Goal: Task Accomplishment & Management: Use online tool/utility

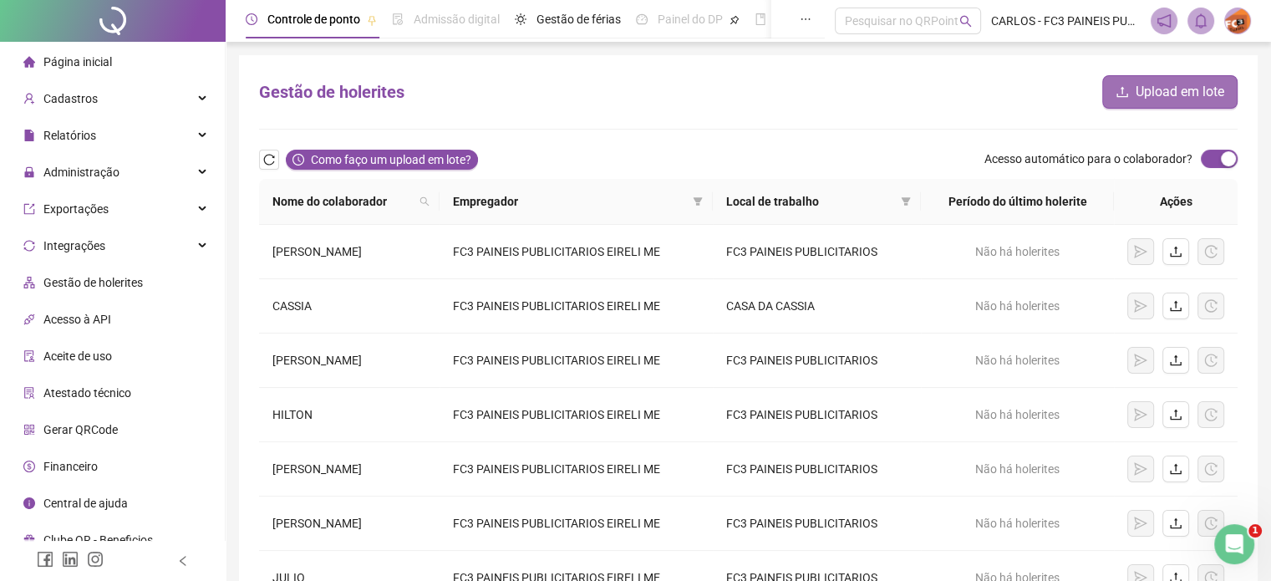
click at [1157, 92] on span "Upload em lote" at bounding box center [1180, 92] width 89 height 20
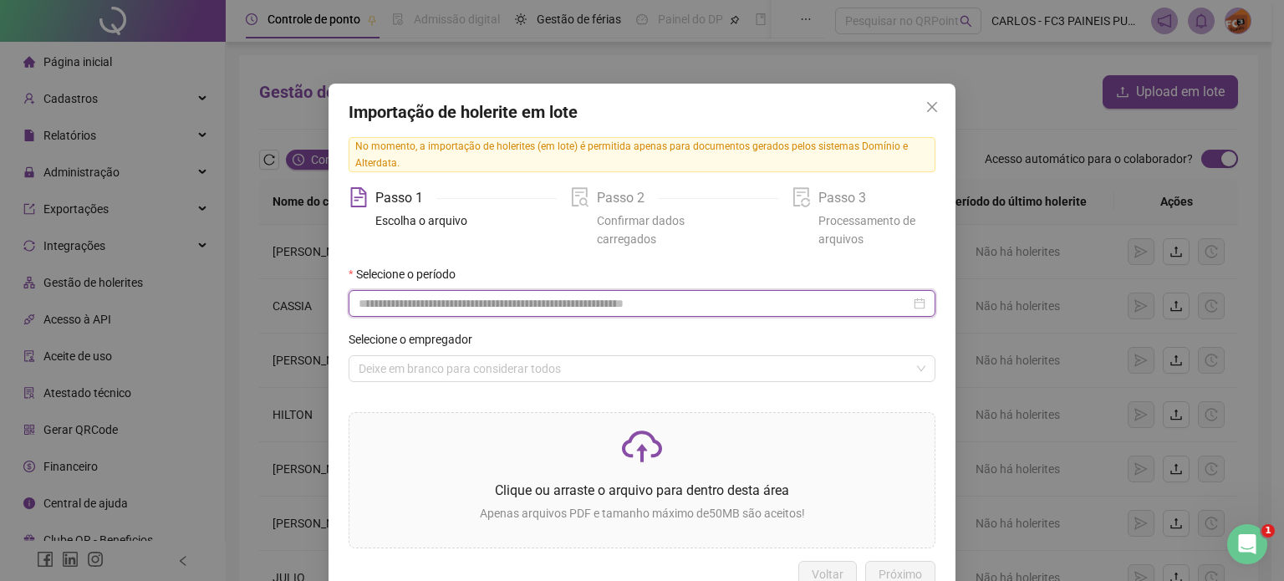
click at [372, 303] on input at bounding box center [635, 303] width 552 height 18
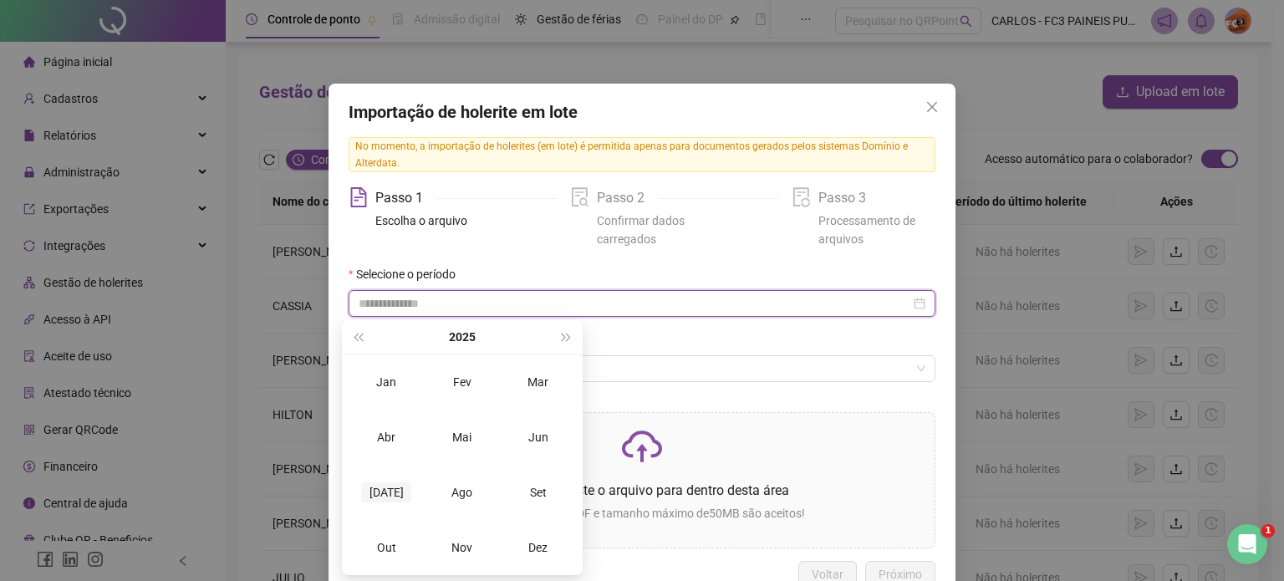
type input "**********"
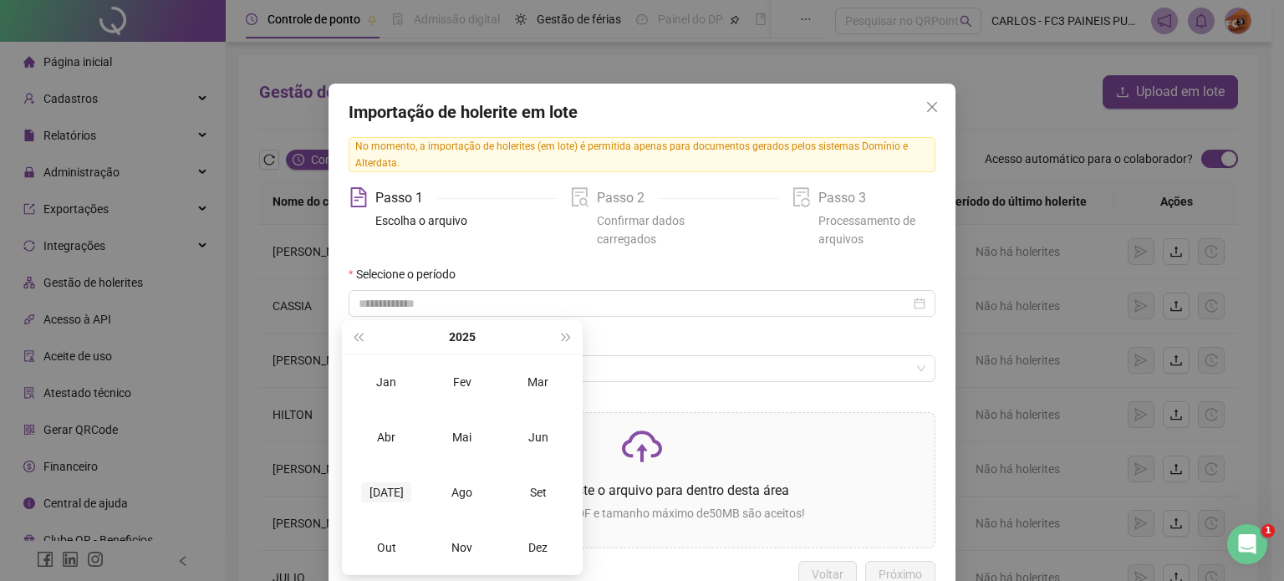
click at [384, 487] on div "[DATE]" at bounding box center [386, 492] width 50 height 20
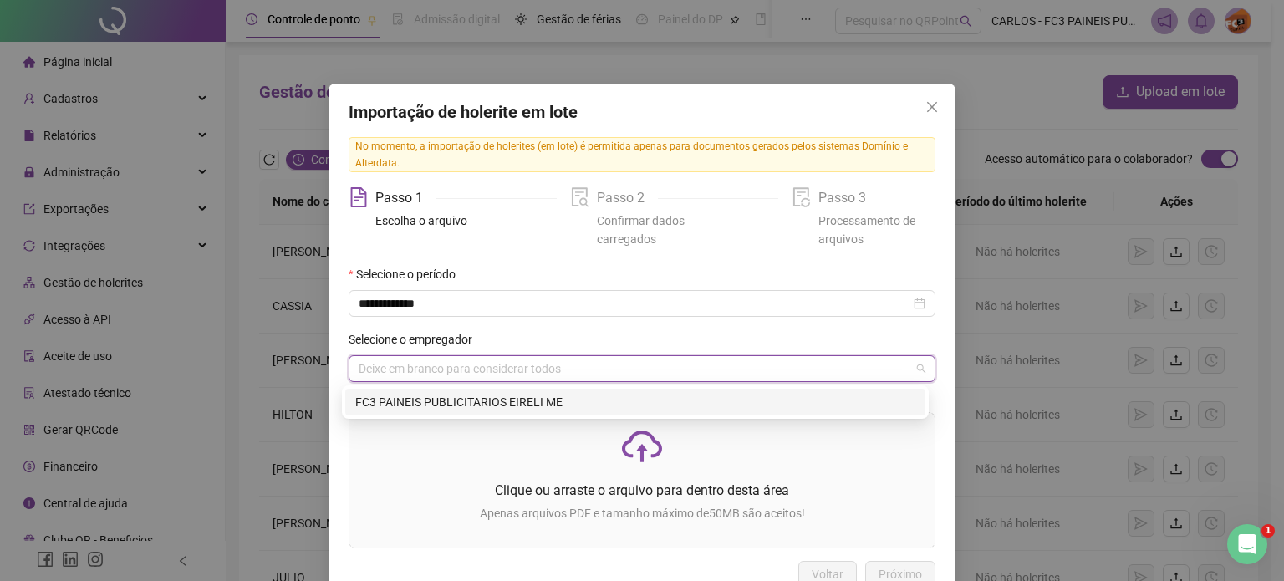
click at [385, 366] on input "search" at bounding box center [635, 368] width 552 height 25
click at [401, 406] on div "FC3 PAINEIS PUBLICITARIOS EIRELI ME" at bounding box center [635, 402] width 560 height 18
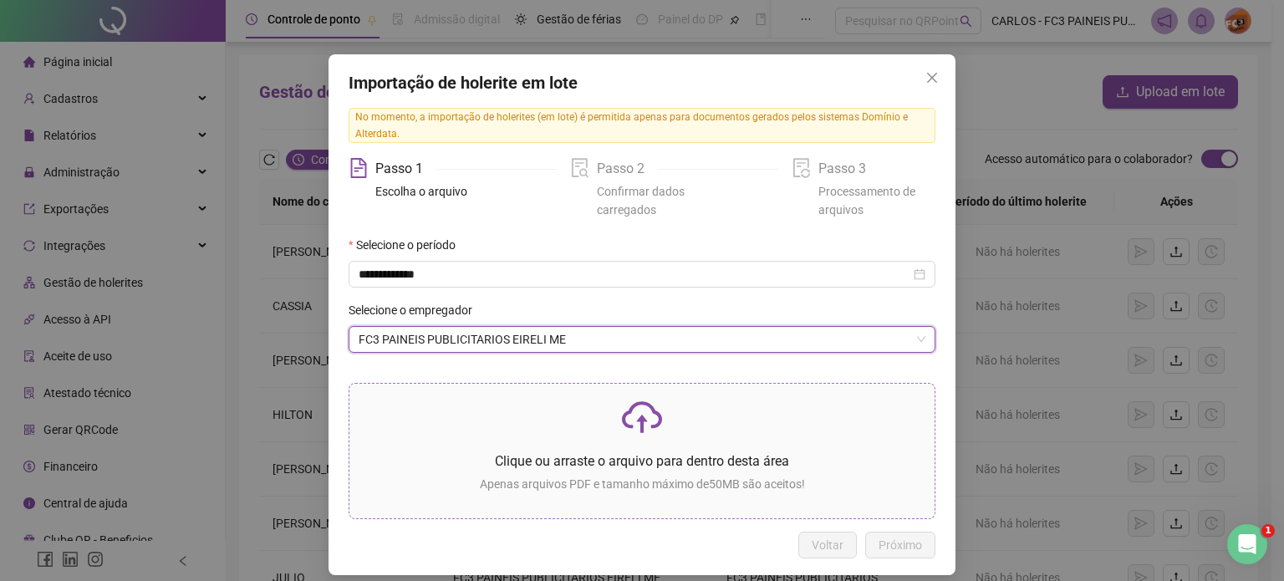
scroll to position [43, 0]
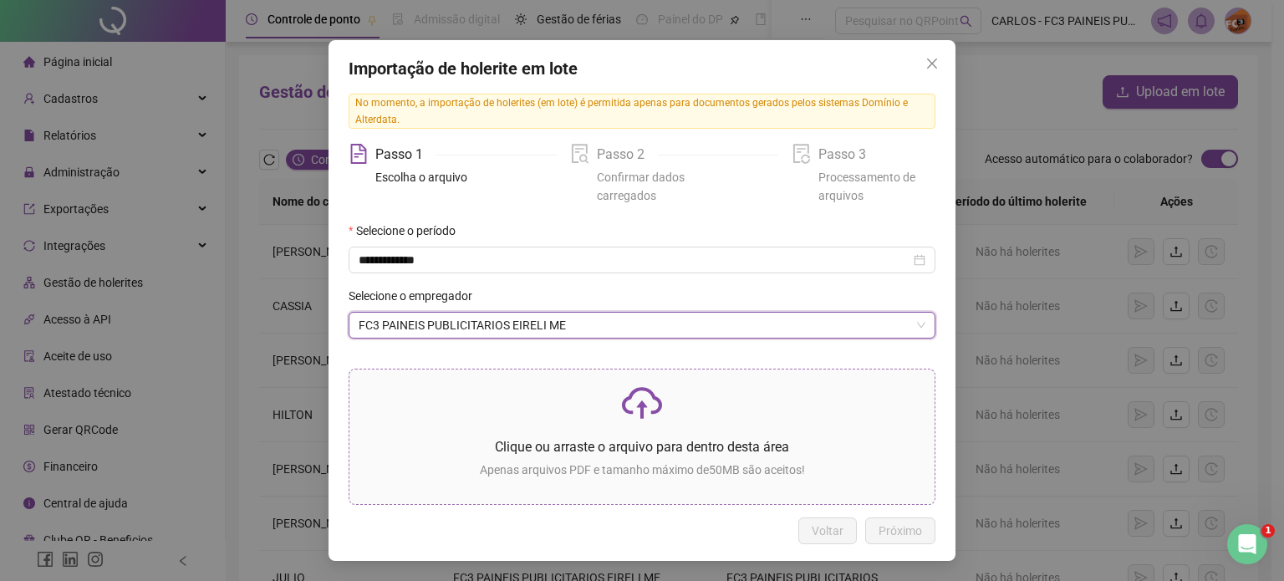
click at [638, 419] on icon "cloud-upload" at bounding box center [642, 403] width 40 height 40
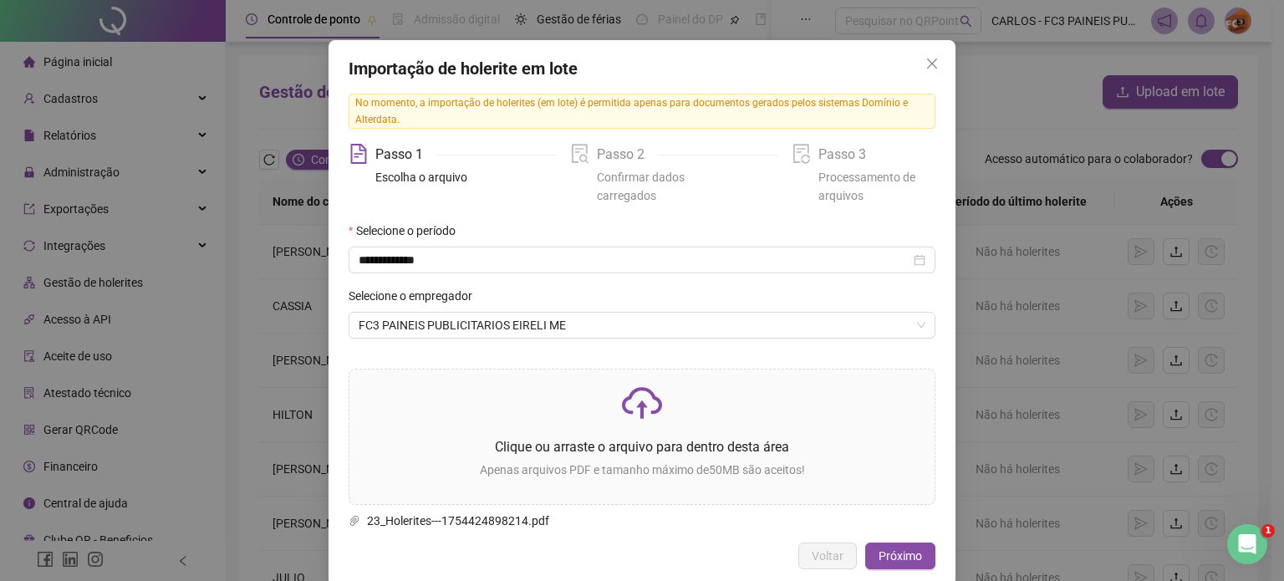
scroll to position [68, 0]
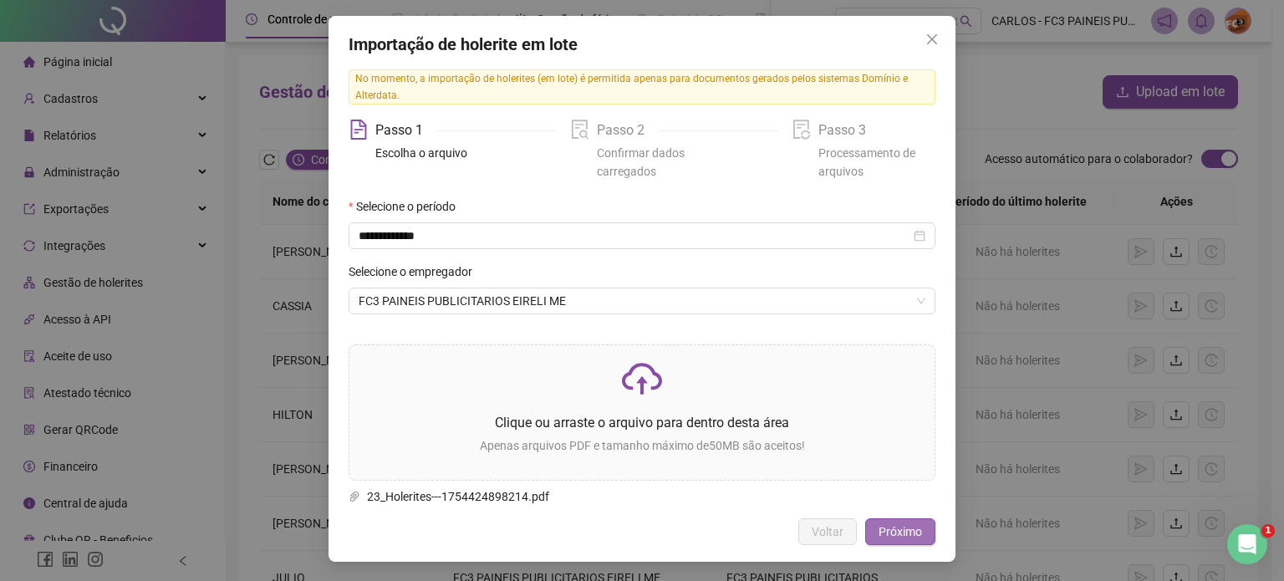
click at [903, 534] on span "Próximo" at bounding box center [899, 531] width 43 height 18
click at [925, 43] on icon "close" at bounding box center [931, 39] width 13 height 13
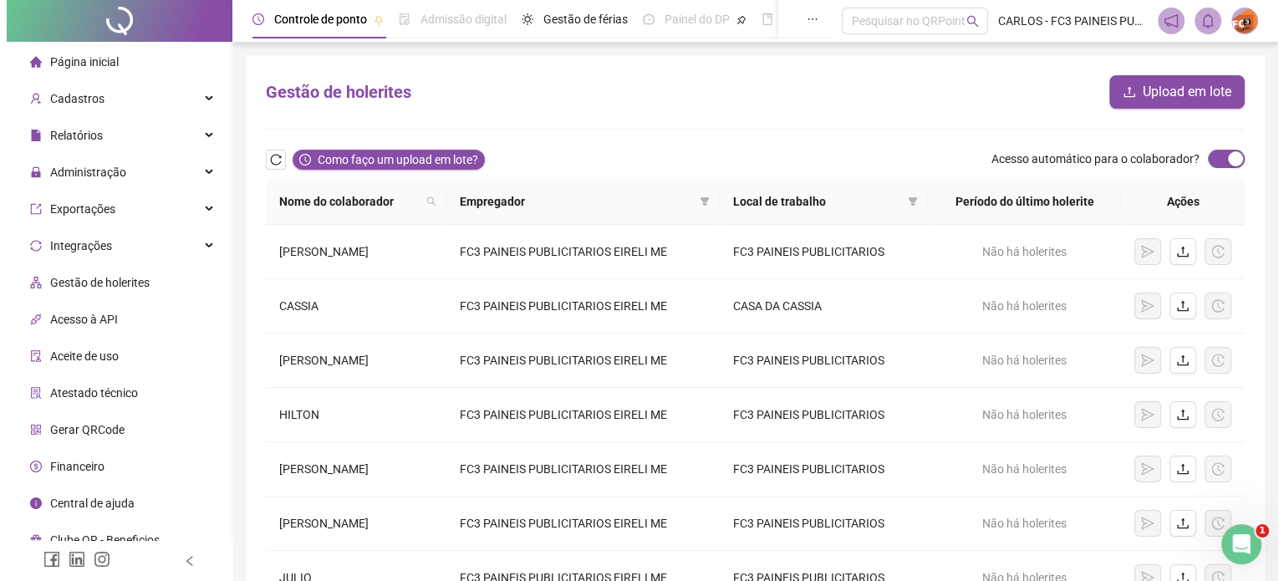
scroll to position [84, 0]
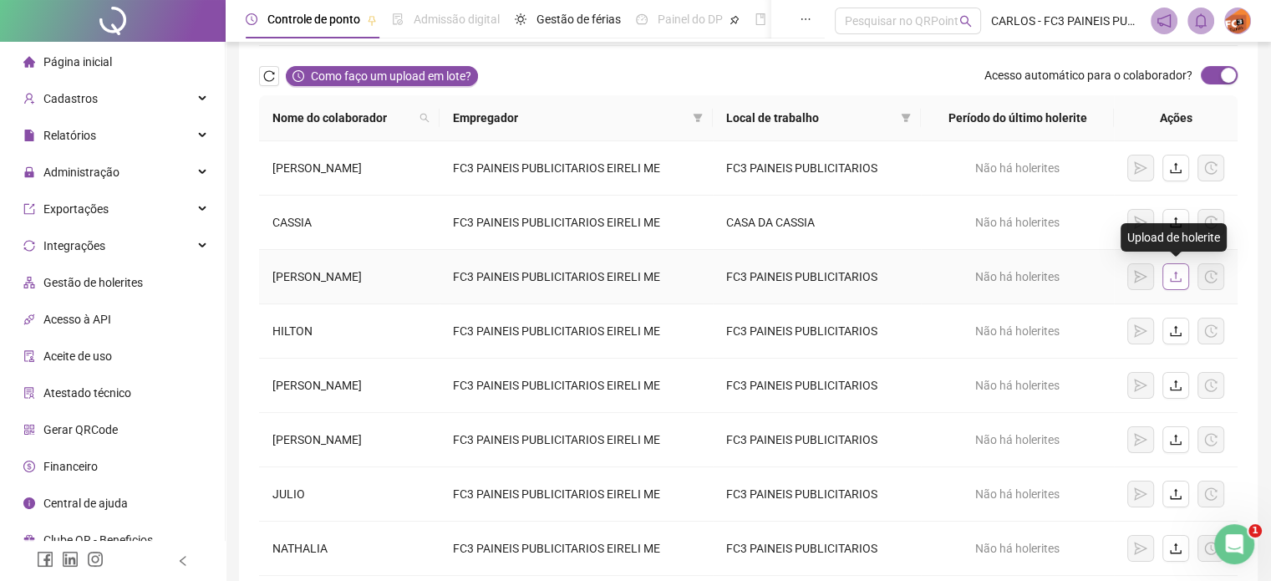
click at [1177, 277] on icon "upload" at bounding box center [1175, 276] width 13 height 13
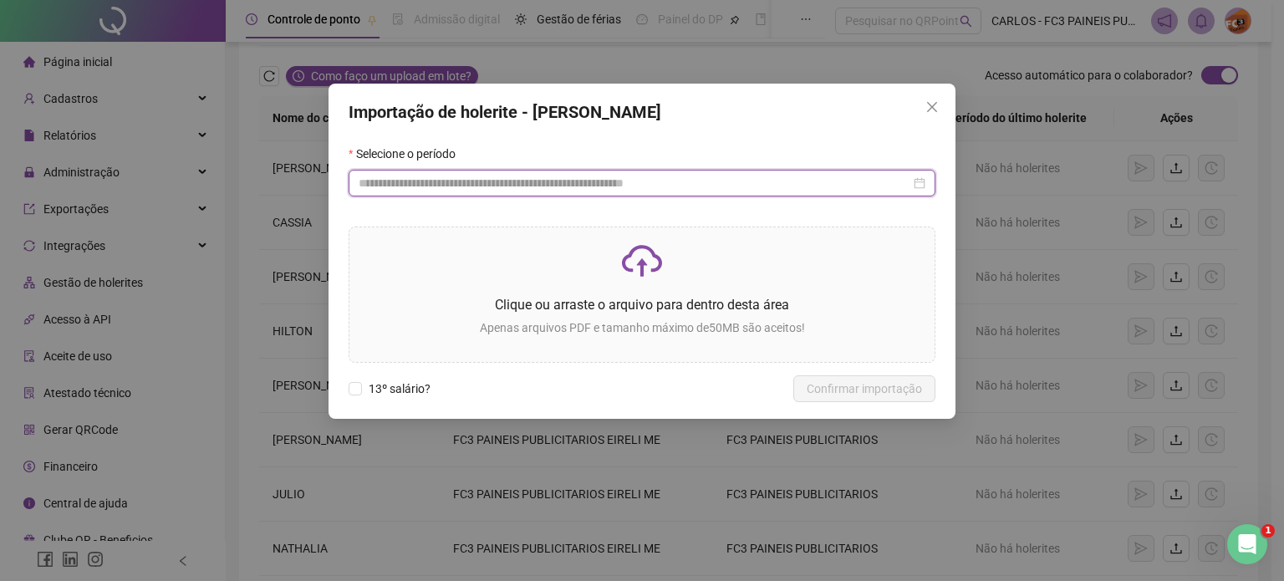
click at [418, 186] on input at bounding box center [635, 183] width 552 height 18
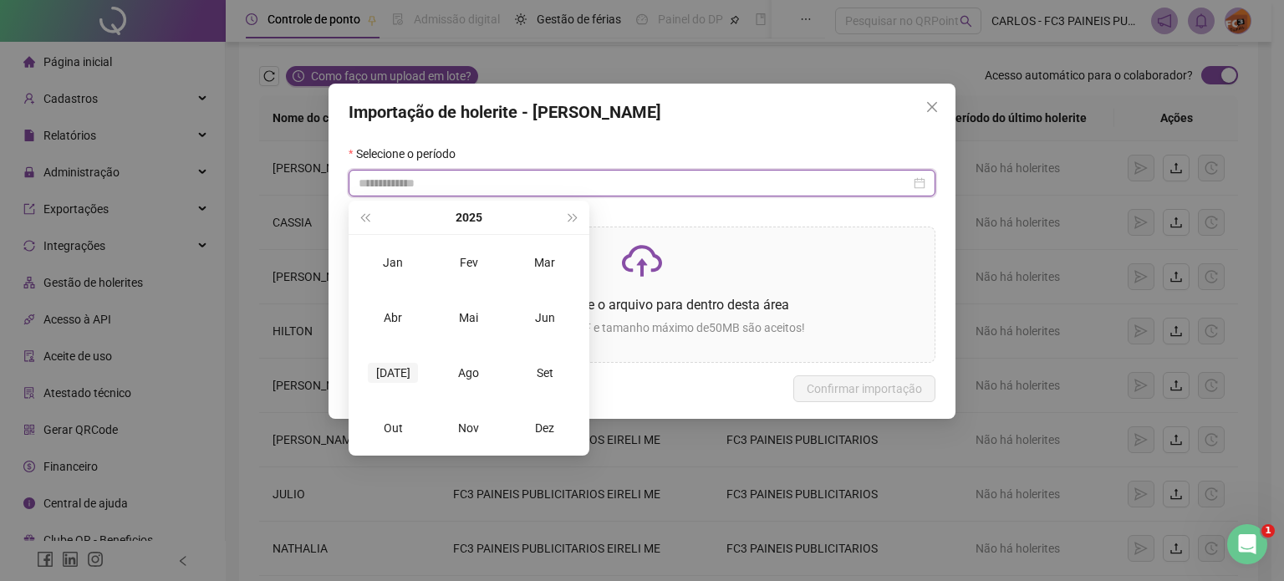
type input "**********"
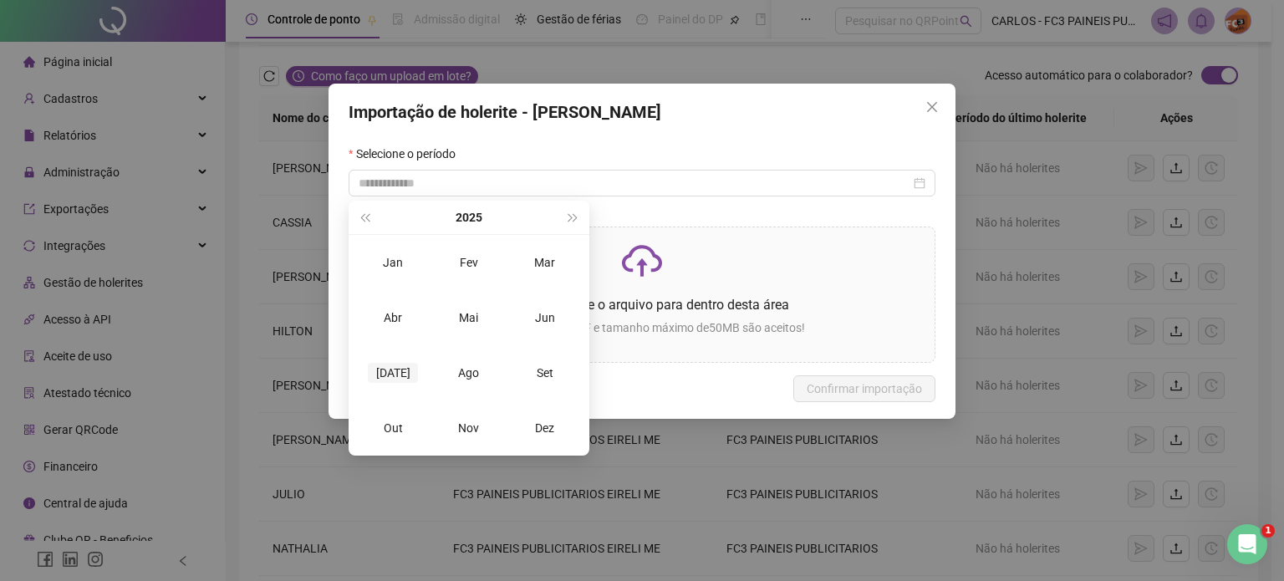
click at [399, 372] on div "[DATE]" at bounding box center [393, 373] width 50 height 20
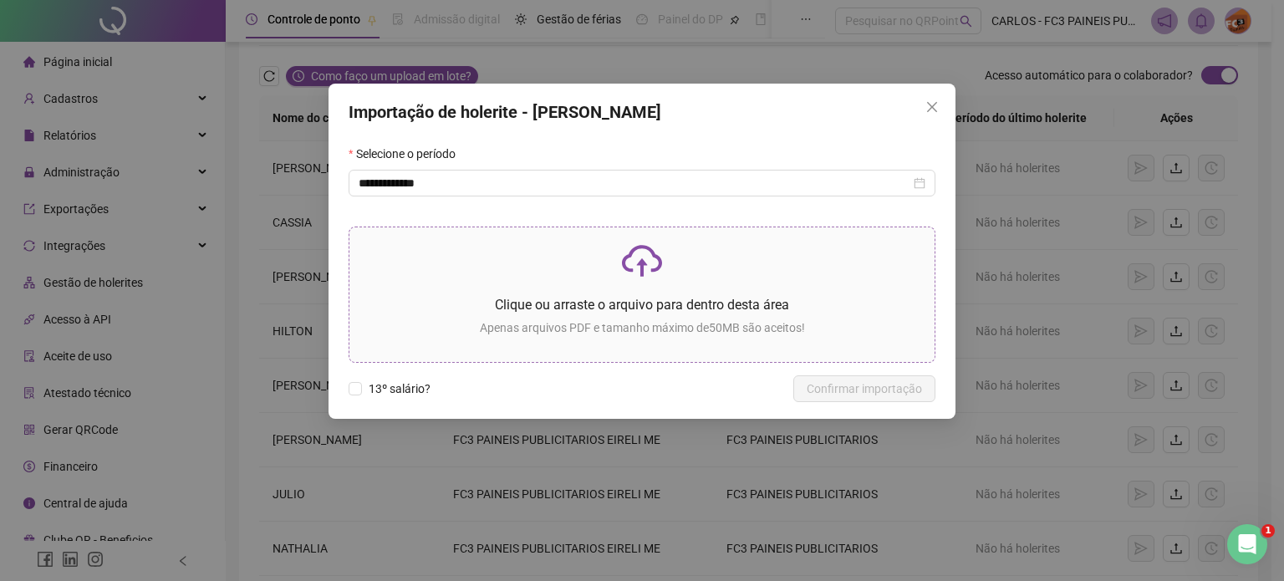
click at [645, 264] on icon "cloud-upload" at bounding box center [642, 267] width 11 height 18
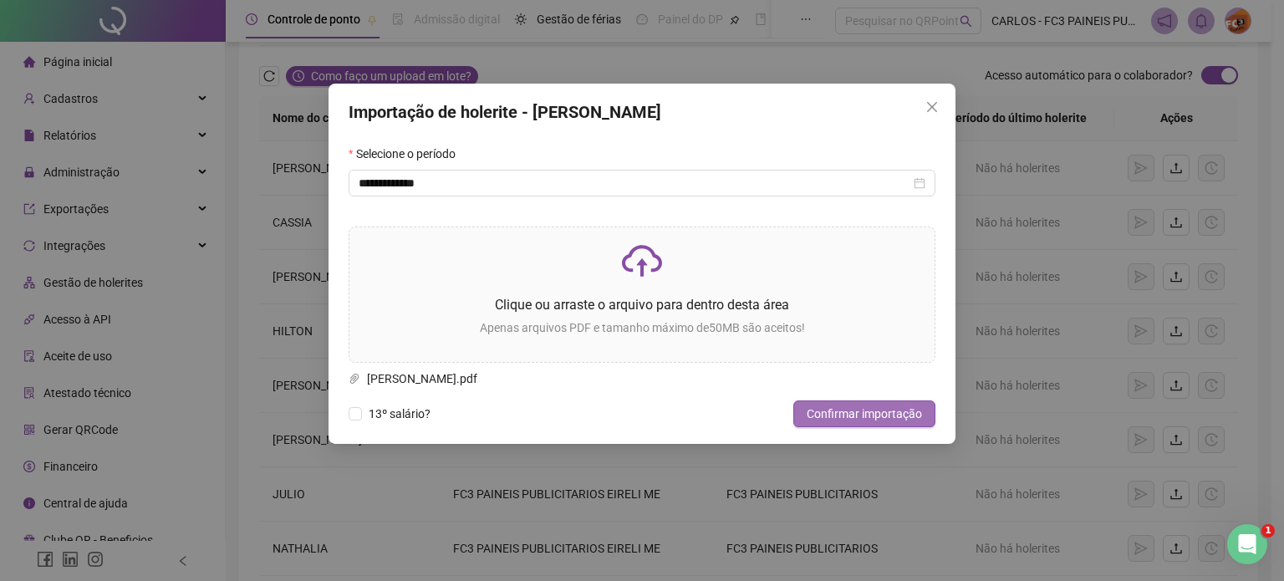
click at [861, 413] on span "Confirmar importação" at bounding box center [863, 413] width 115 height 18
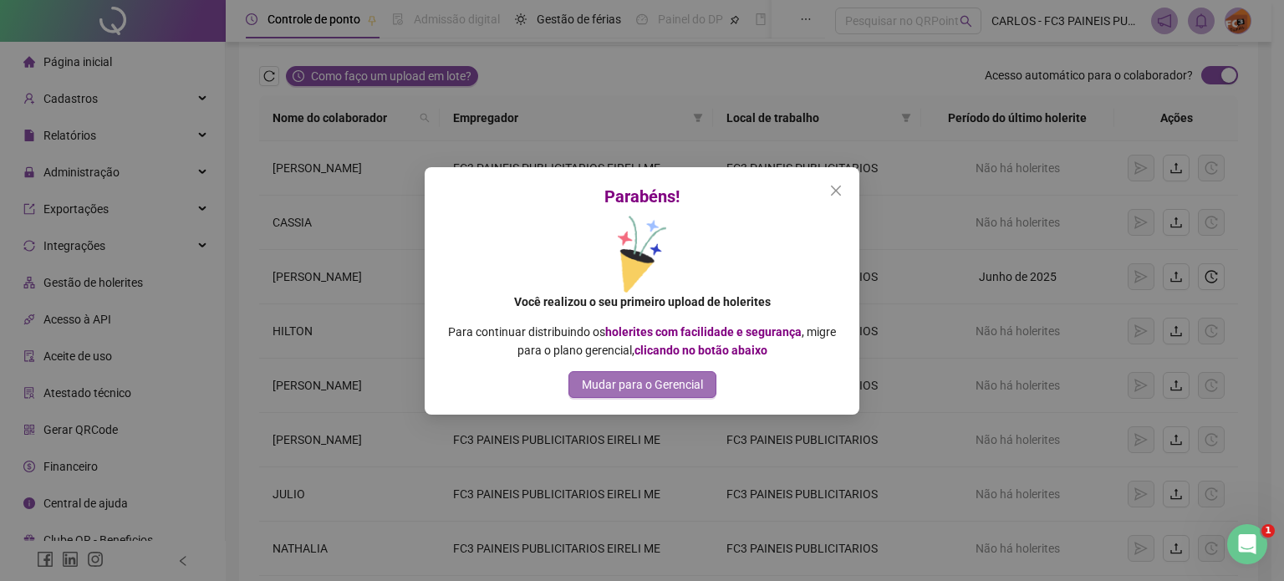
click at [645, 384] on span "Mudar para o Gerencial" at bounding box center [642, 384] width 121 height 18
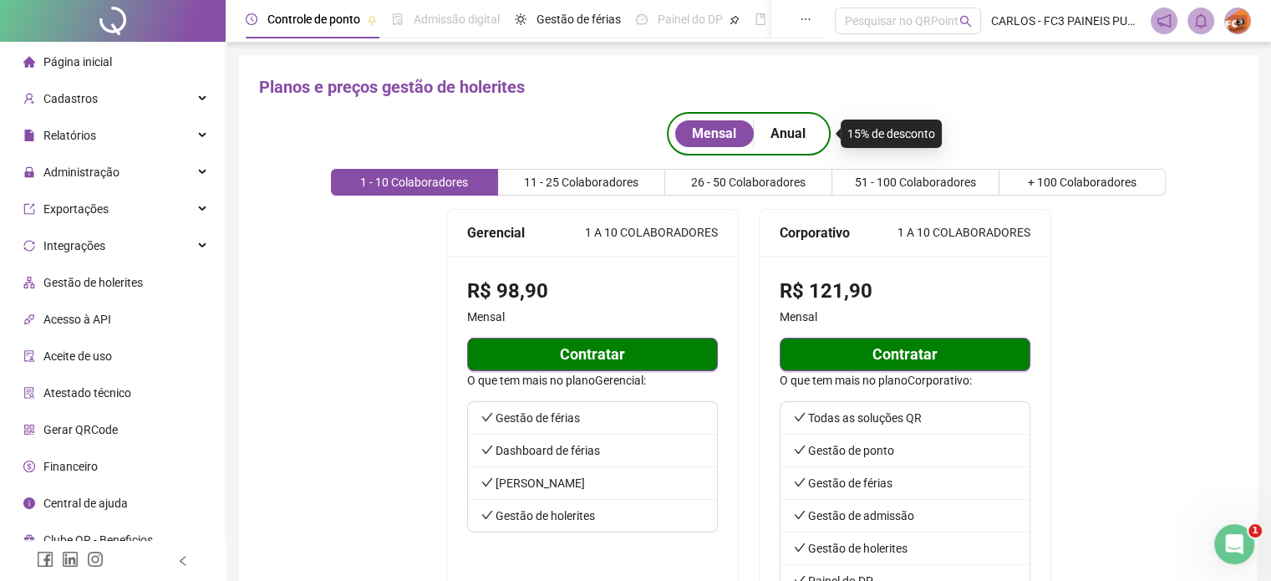
click at [74, 283] on span "Gestão de holerites" at bounding box center [92, 282] width 99 height 13
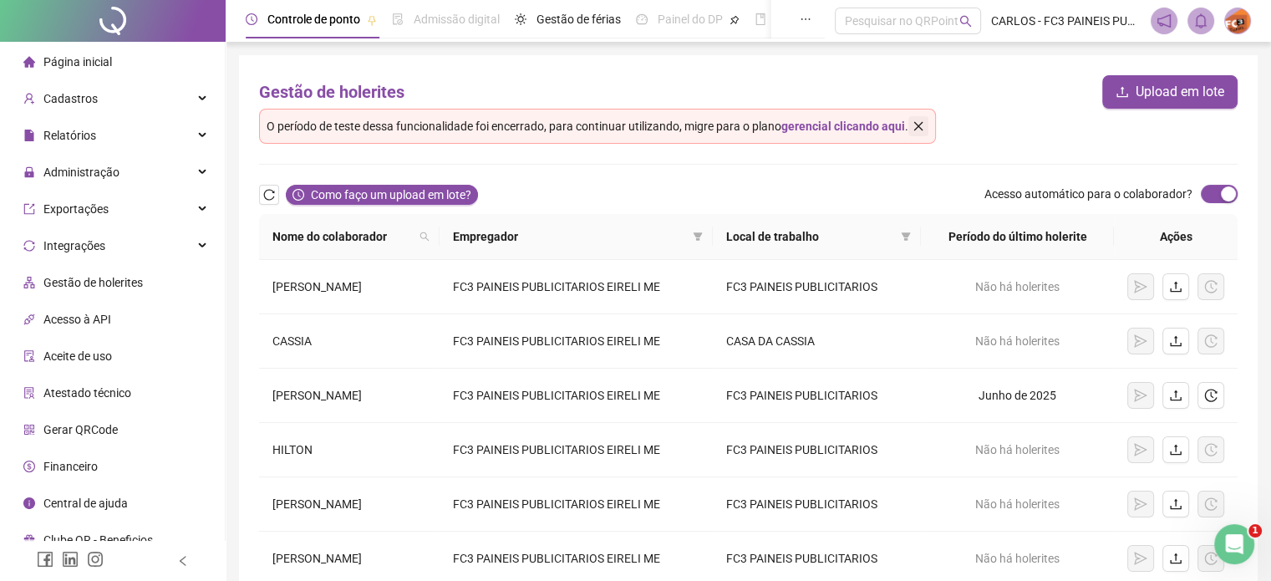
click at [922, 127] on icon "close" at bounding box center [918, 126] width 9 height 9
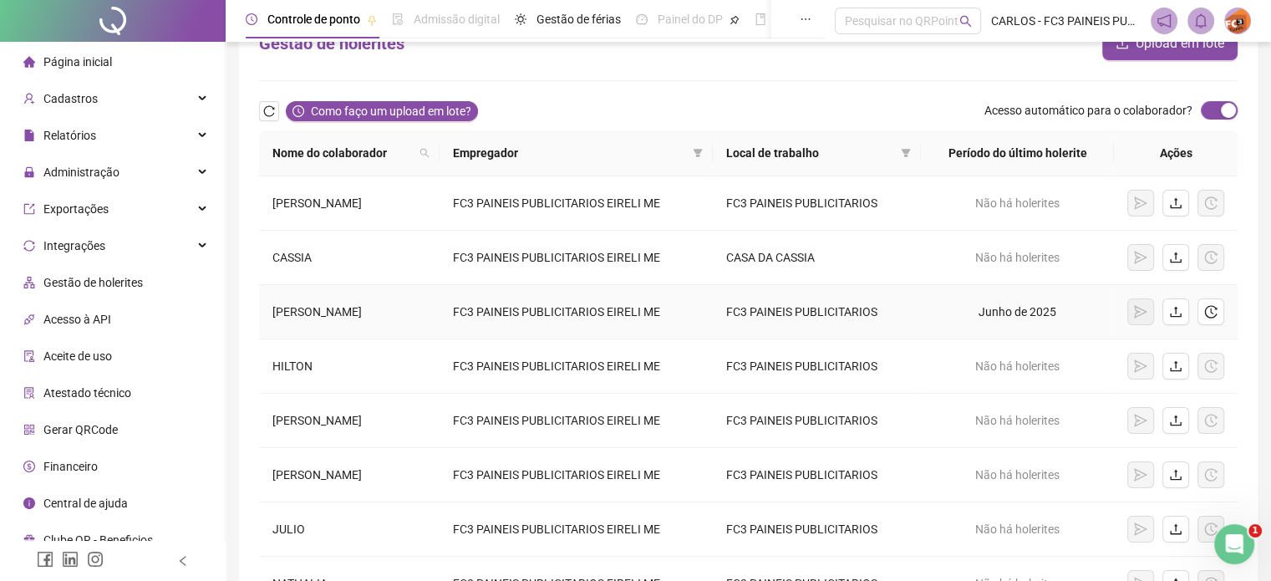
scroll to position [84, 0]
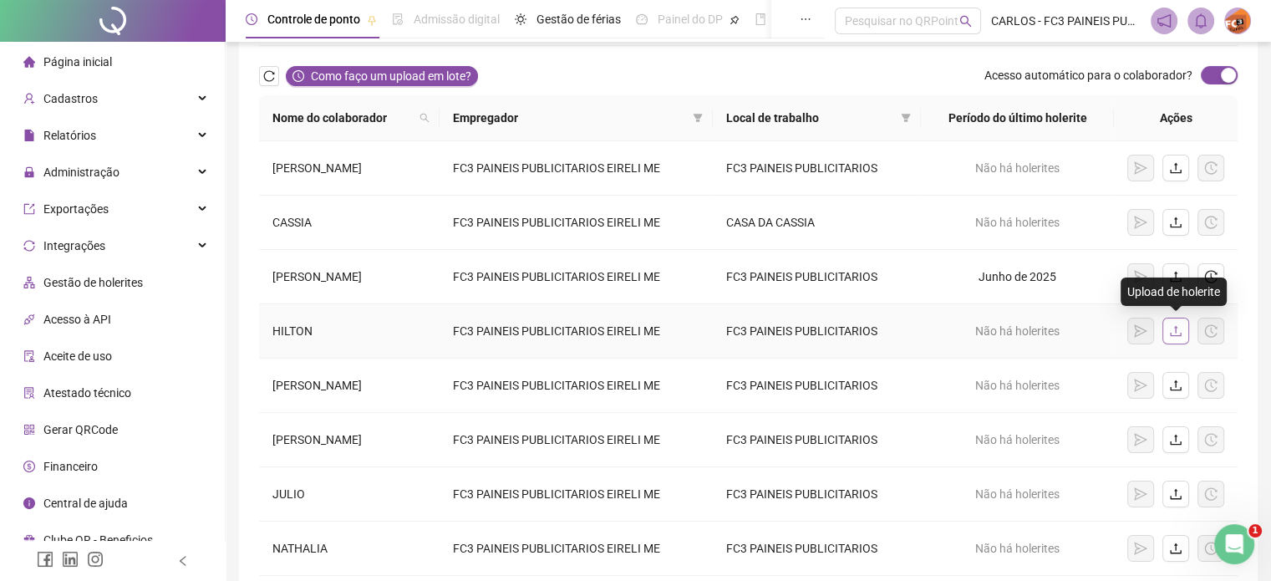
click at [1180, 328] on icon "upload" at bounding box center [1175, 330] width 13 height 13
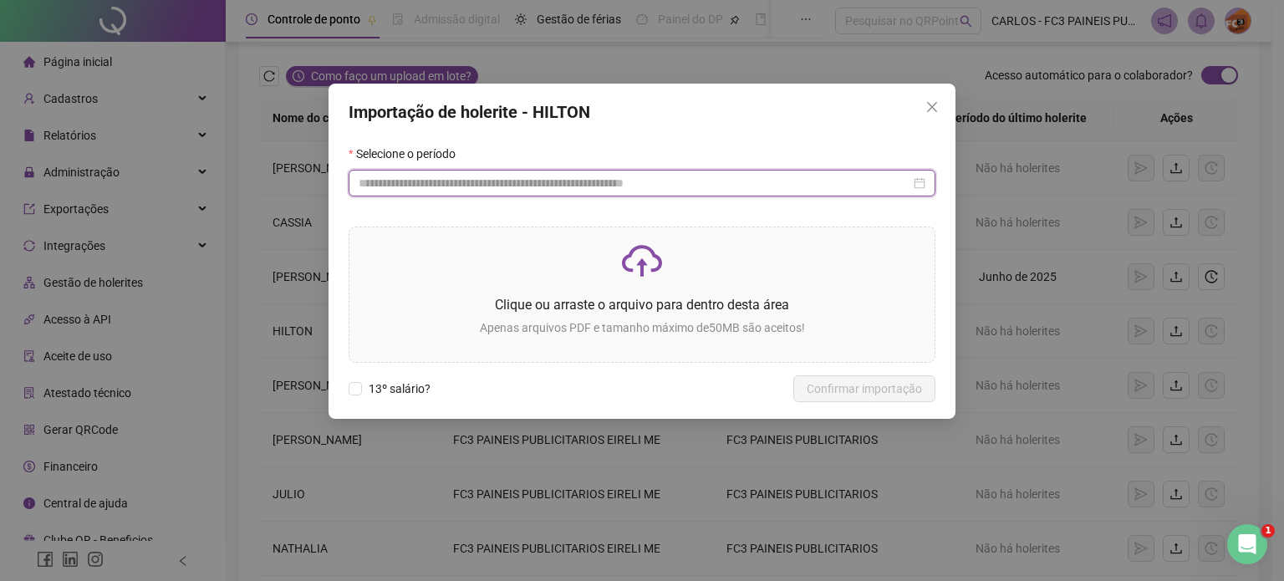
click at [486, 179] on input at bounding box center [635, 183] width 552 height 18
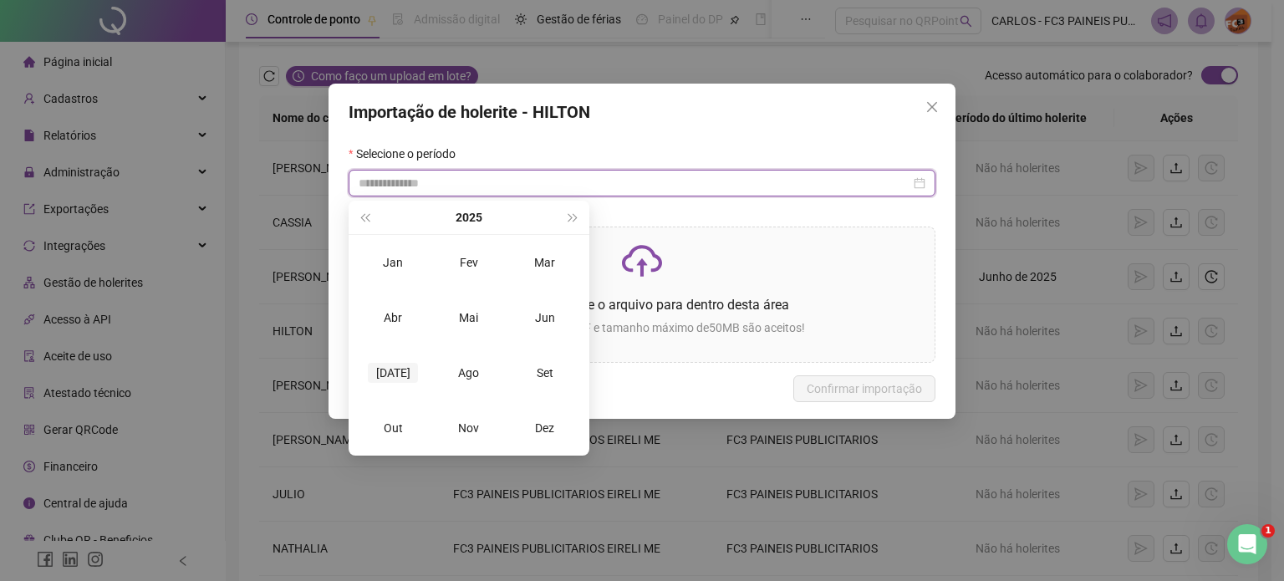
type input "**********"
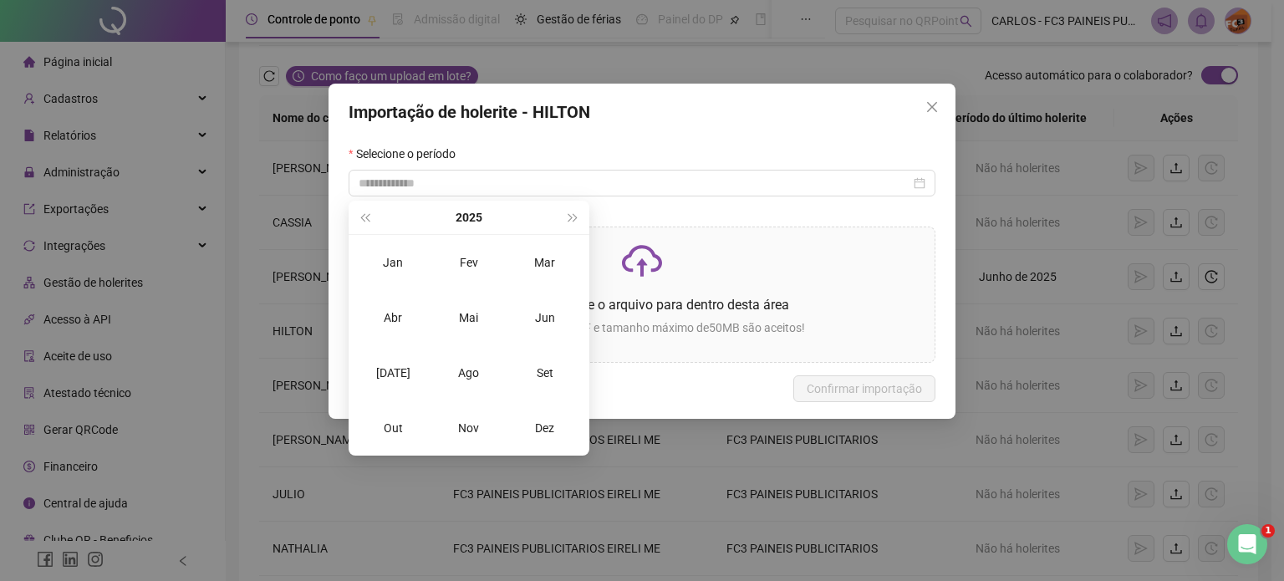
click at [392, 374] on div "[DATE]" at bounding box center [393, 373] width 50 height 20
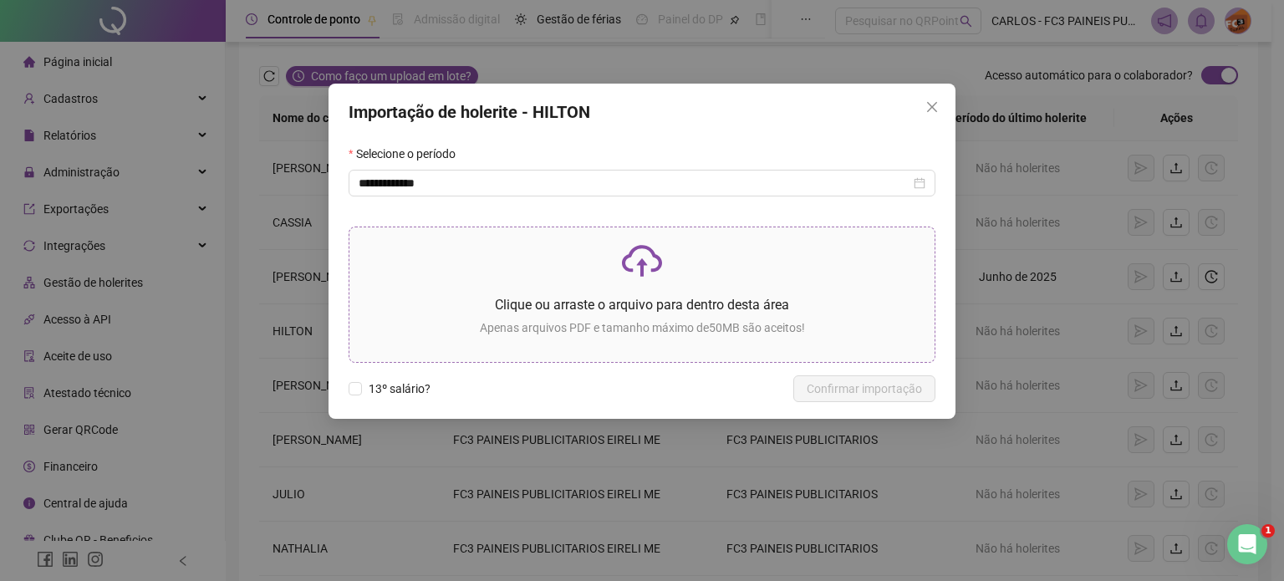
click at [644, 299] on p "Clique ou arraste o arquivo para dentro desta área" at bounding box center [642, 304] width 558 height 21
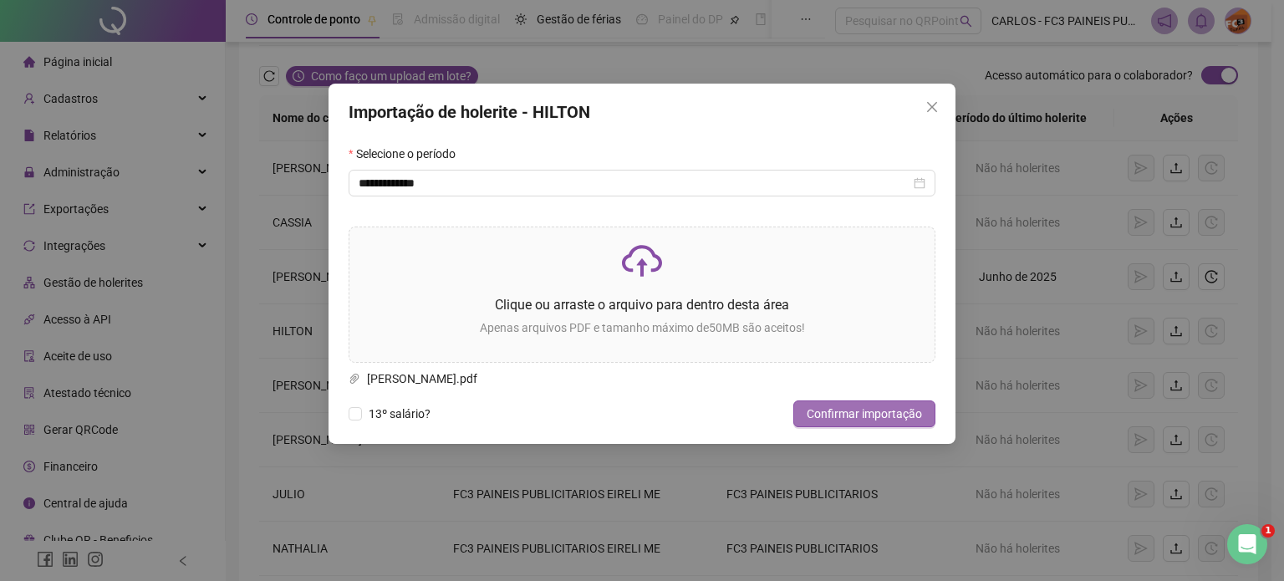
click at [873, 416] on span "Confirmar importação" at bounding box center [863, 413] width 115 height 18
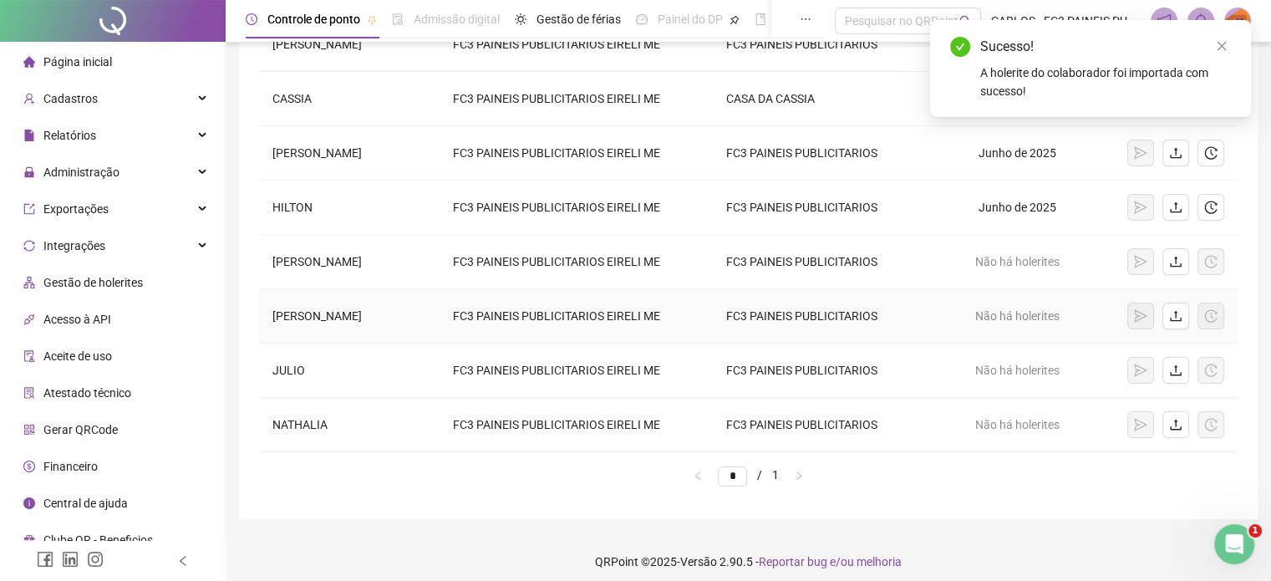
scroll to position [214, 0]
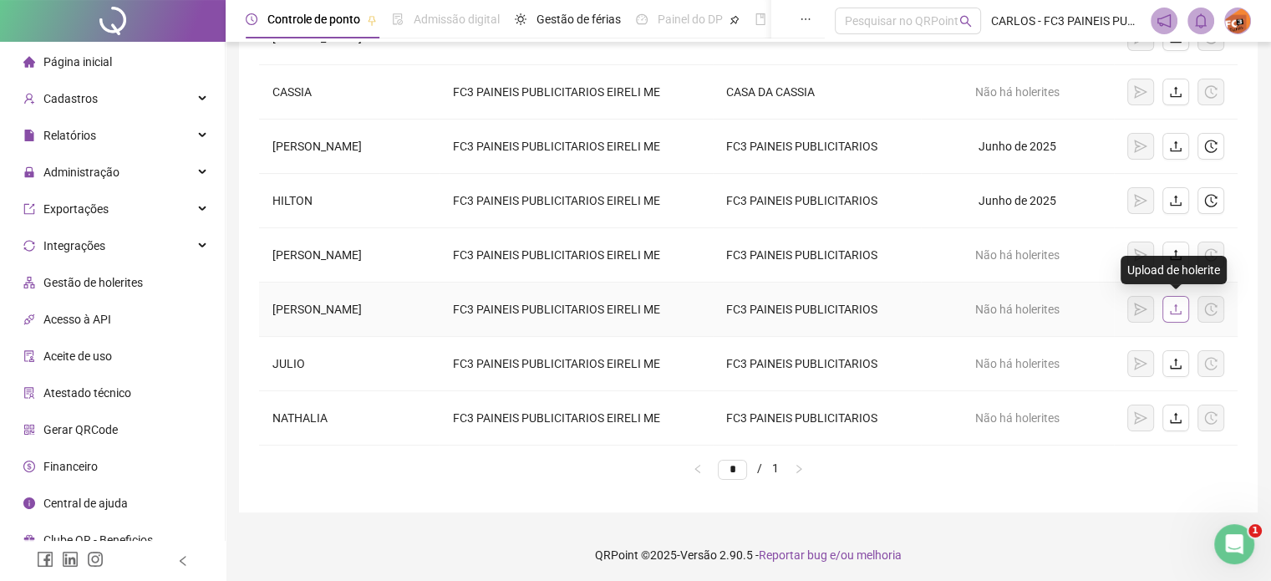
click at [1180, 310] on icon "upload" at bounding box center [1175, 309] width 13 height 13
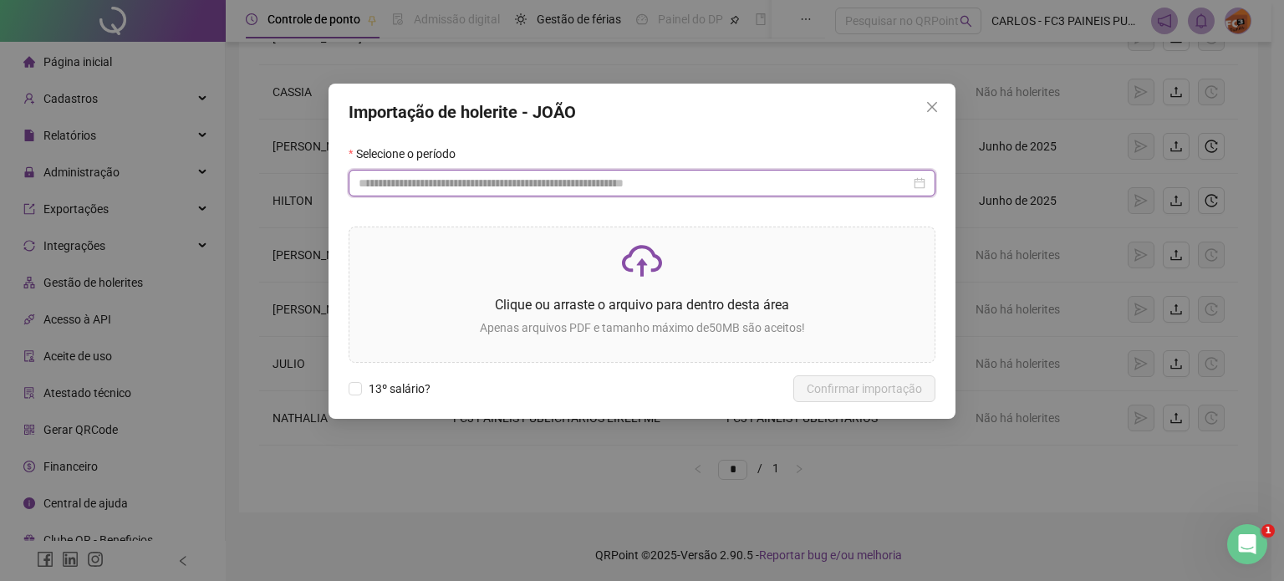
click at [438, 181] on input at bounding box center [635, 183] width 552 height 18
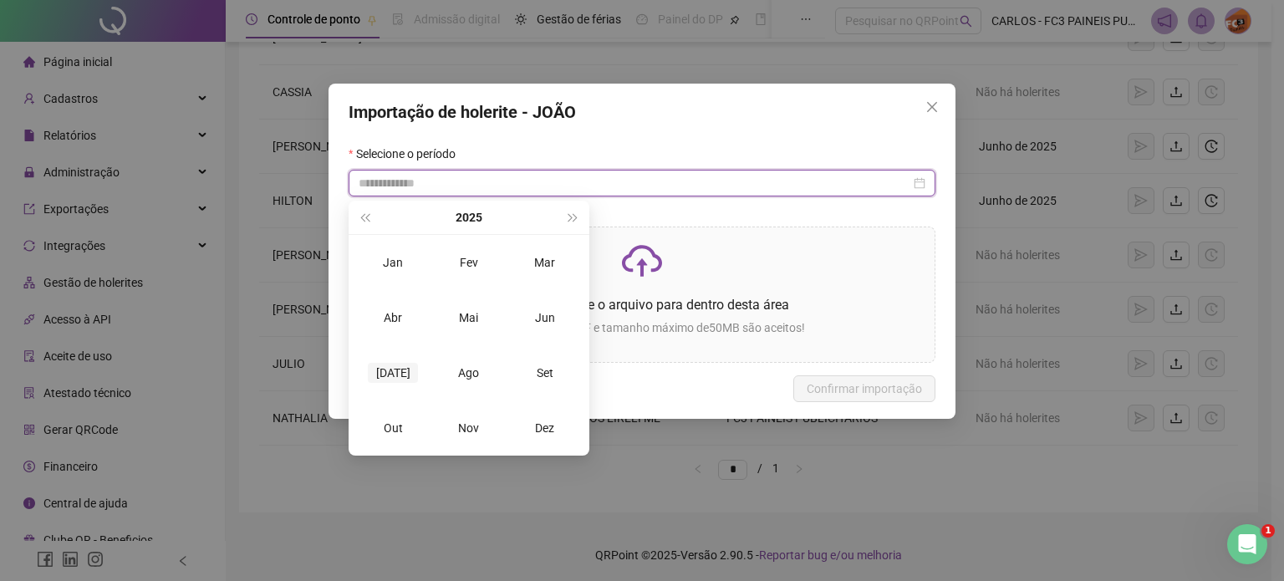
type input "**********"
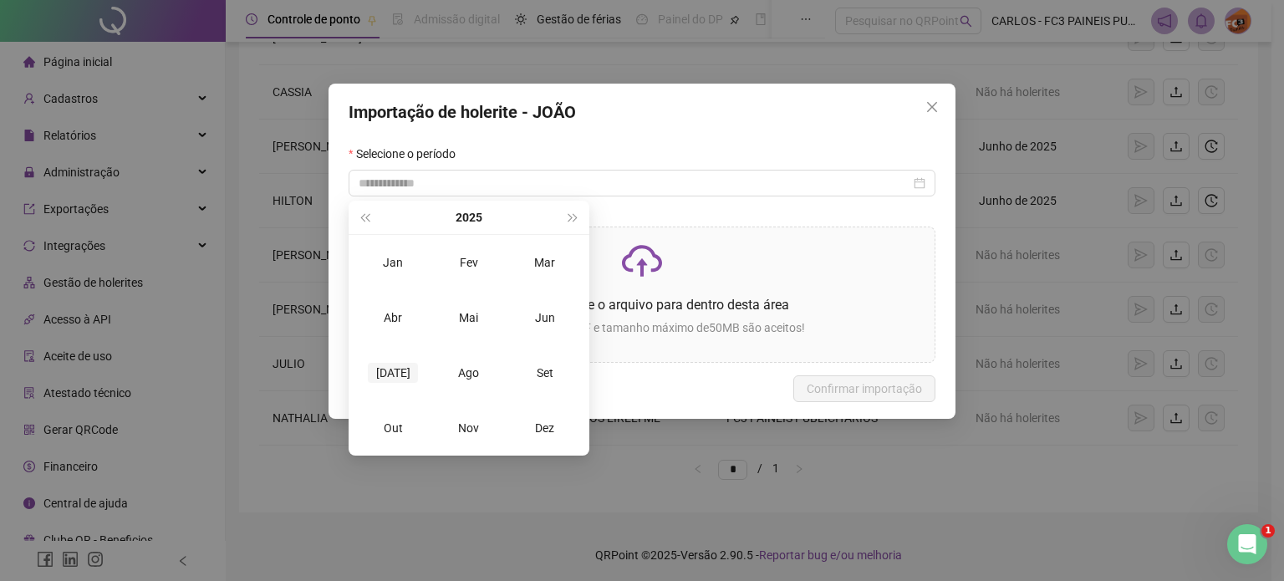
click at [394, 369] on div "[DATE]" at bounding box center [393, 373] width 50 height 20
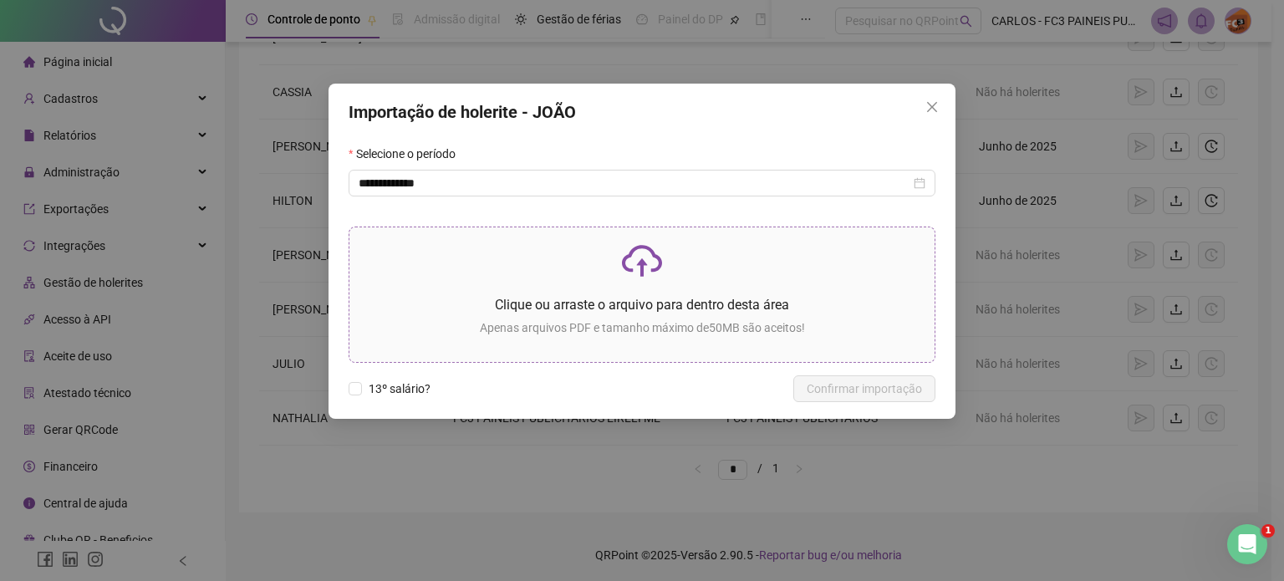
click at [632, 293] on div "Clique ou arraste o arquivo para dentro desta área Apenas arquivos PDF e tamanh…" at bounding box center [642, 295] width 558 height 108
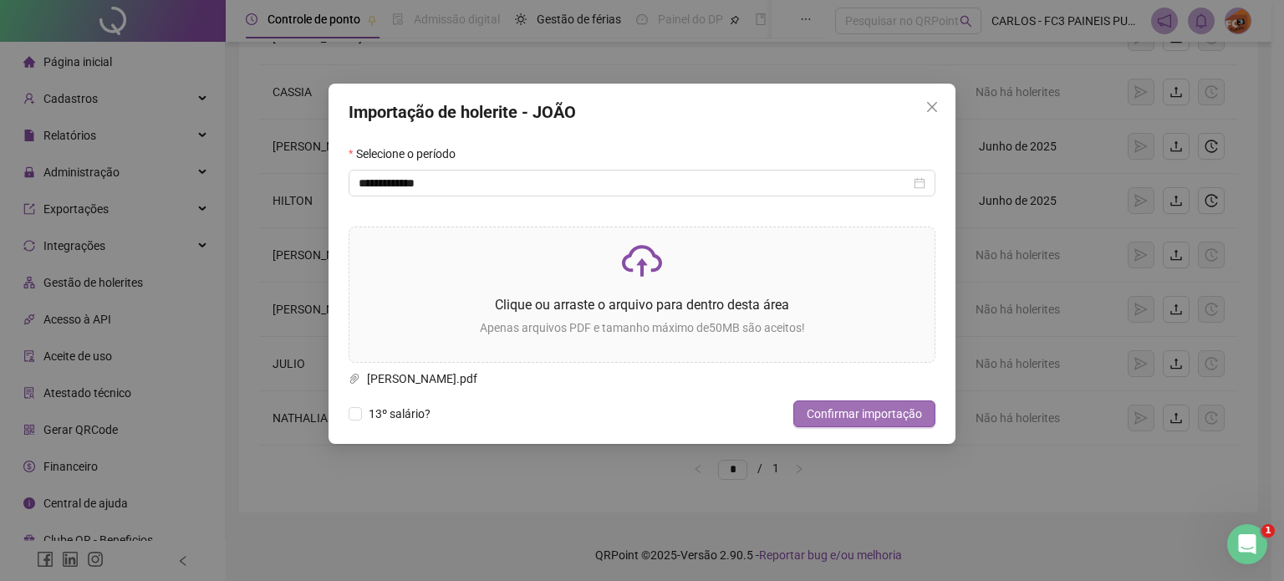
click at [837, 410] on span "Confirmar importação" at bounding box center [863, 413] width 115 height 18
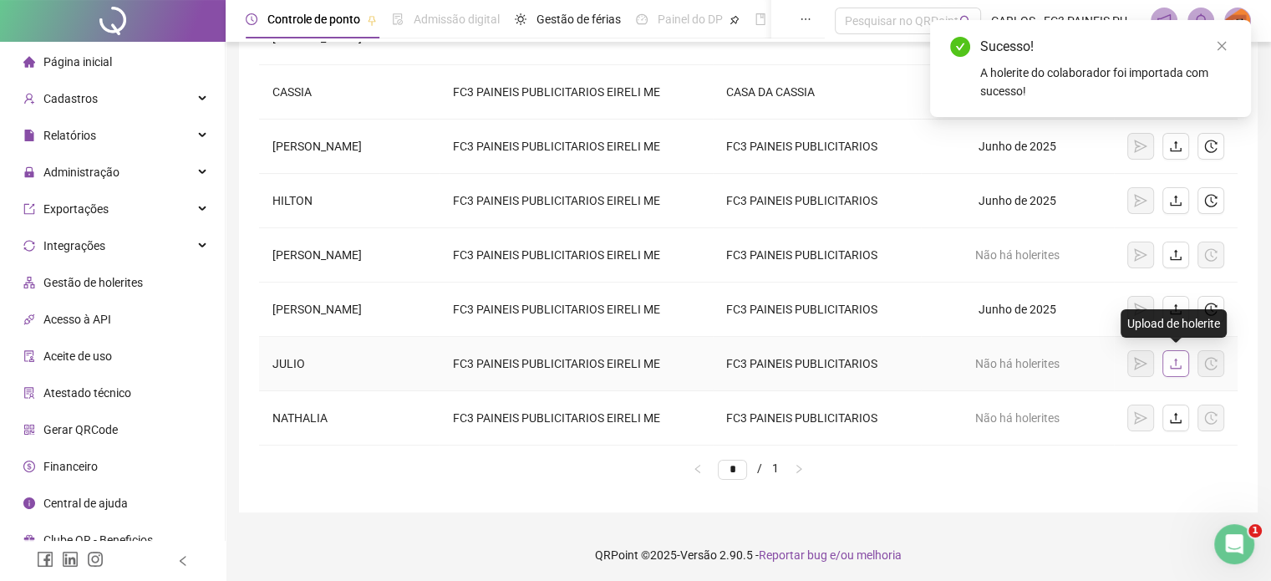
click at [1174, 360] on icon "upload" at bounding box center [1175, 363] width 13 height 13
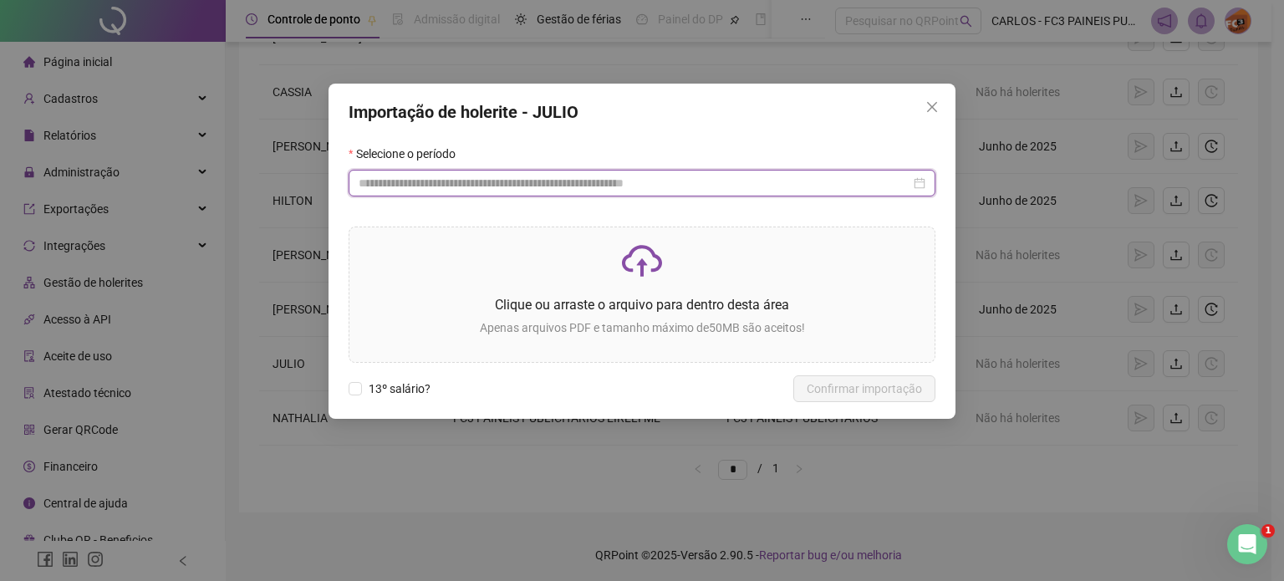
click at [381, 184] on input at bounding box center [635, 183] width 552 height 18
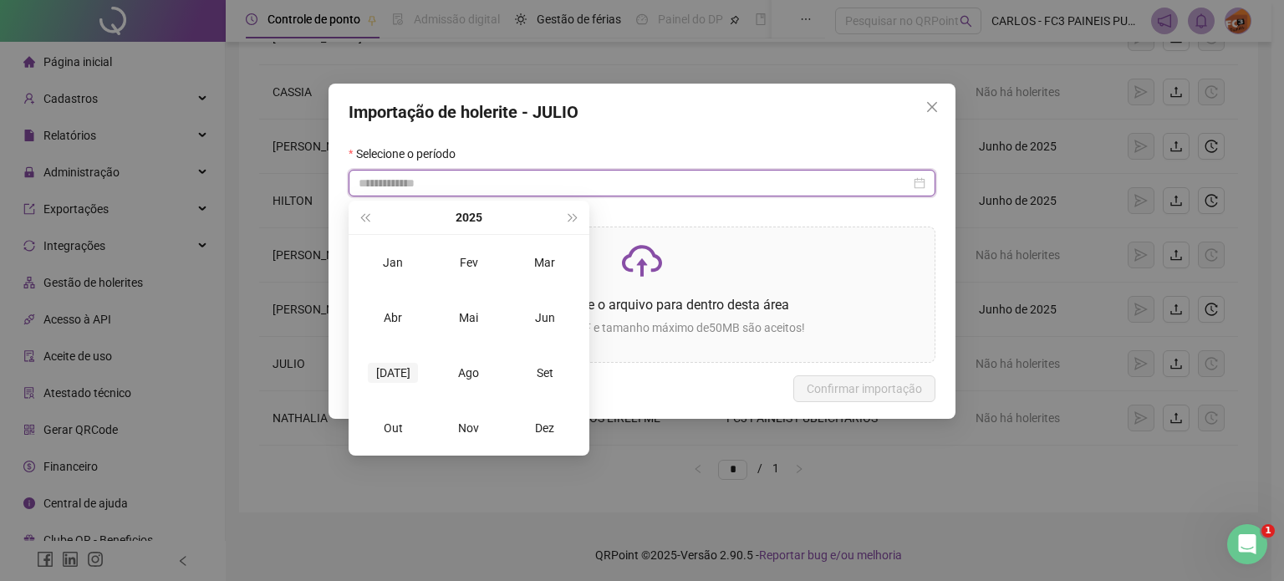
type input "**********"
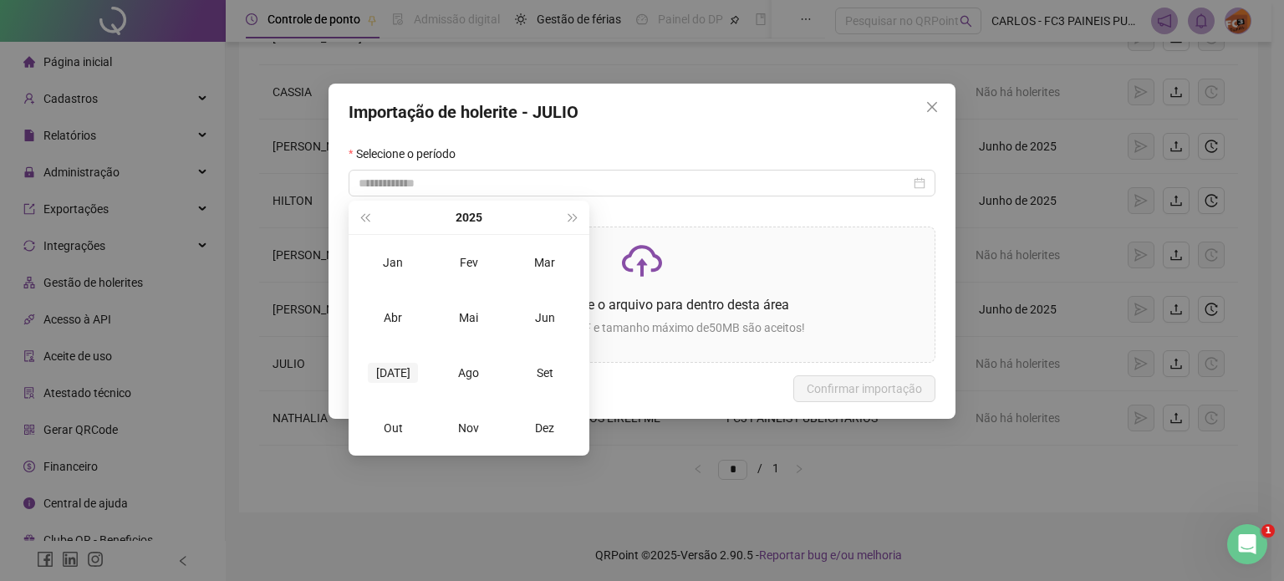
click at [406, 368] on div "[DATE]" at bounding box center [393, 373] width 50 height 20
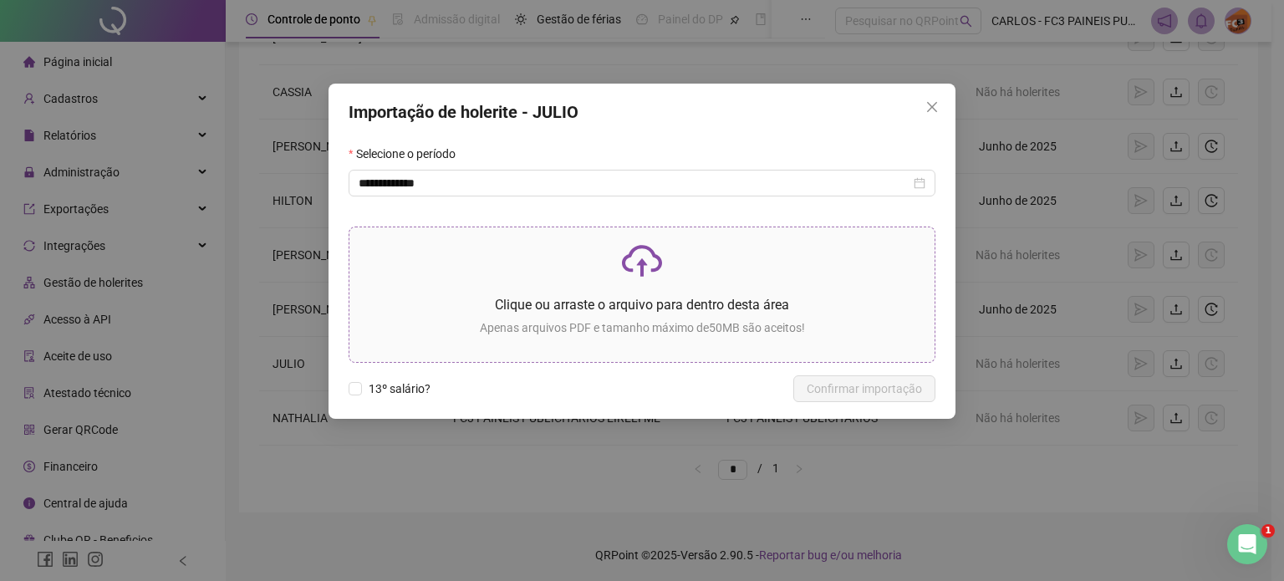
click at [658, 273] on icon "cloud-upload" at bounding box center [642, 261] width 40 height 40
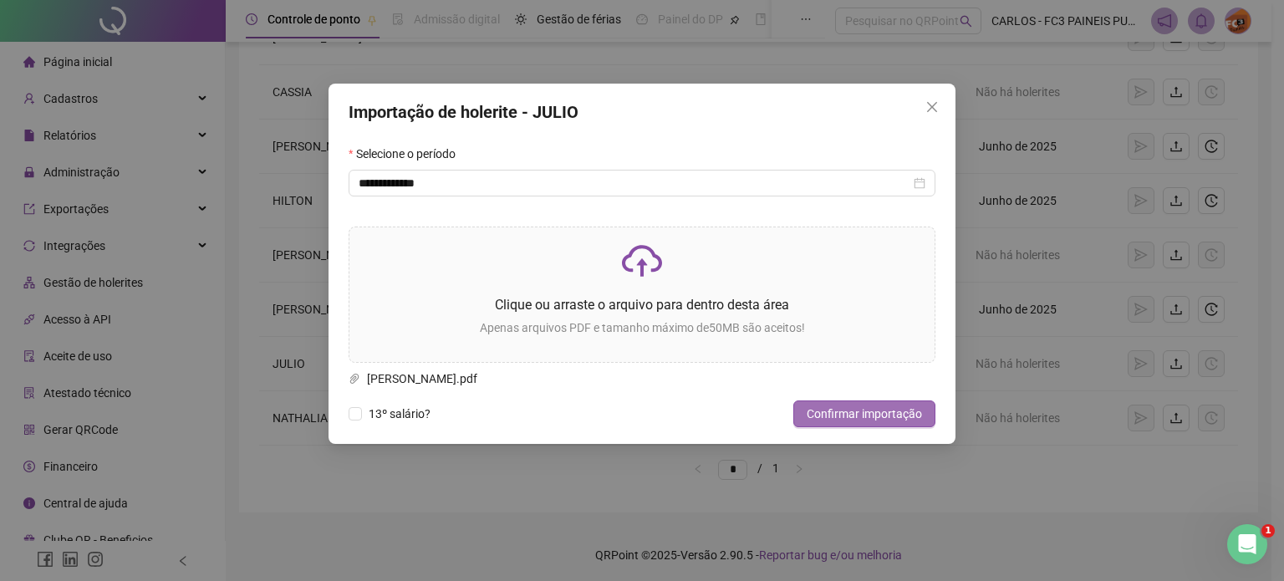
click at [876, 410] on span "Confirmar importação" at bounding box center [863, 413] width 115 height 18
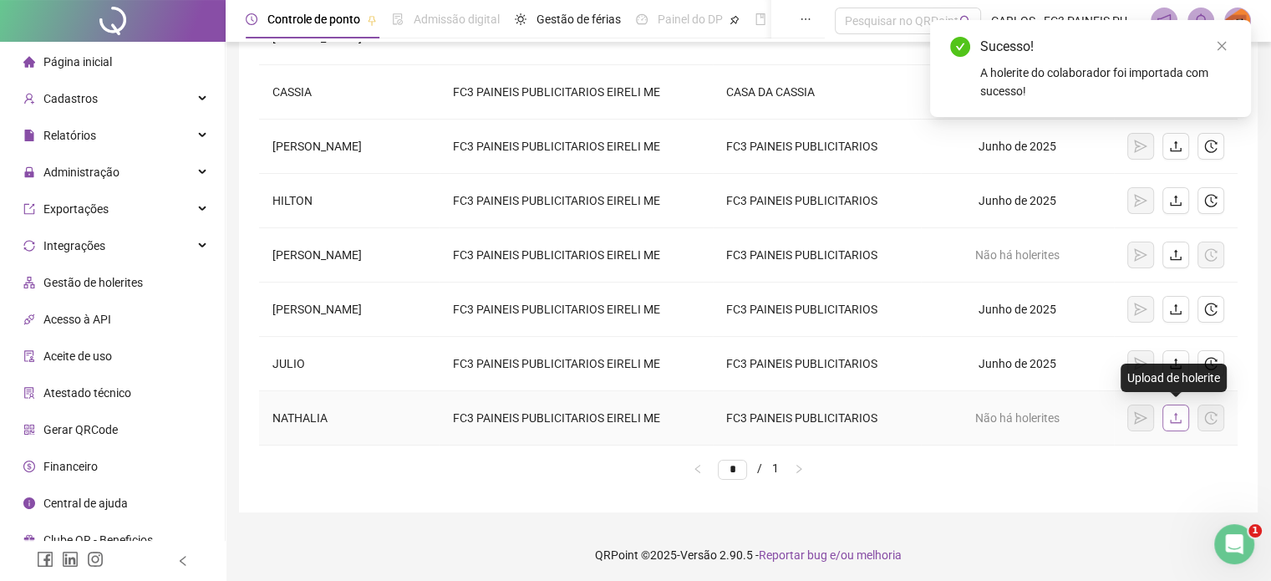
click at [1169, 417] on icon "upload" at bounding box center [1175, 417] width 13 height 13
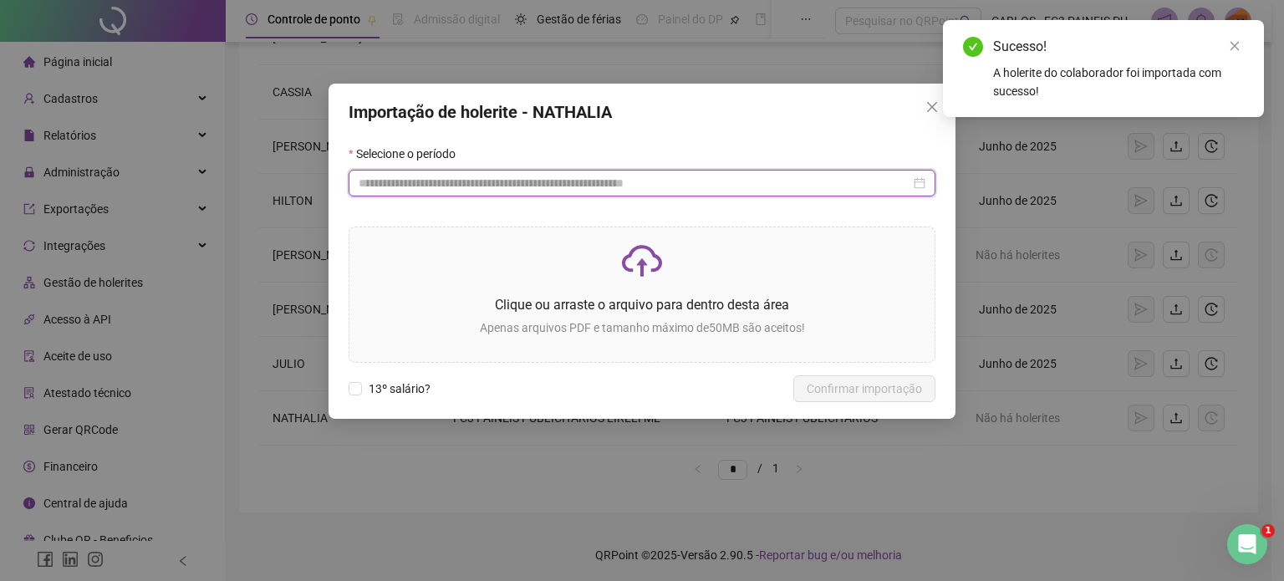
click at [411, 182] on input at bounding box center [635, 183] width 552 height 18
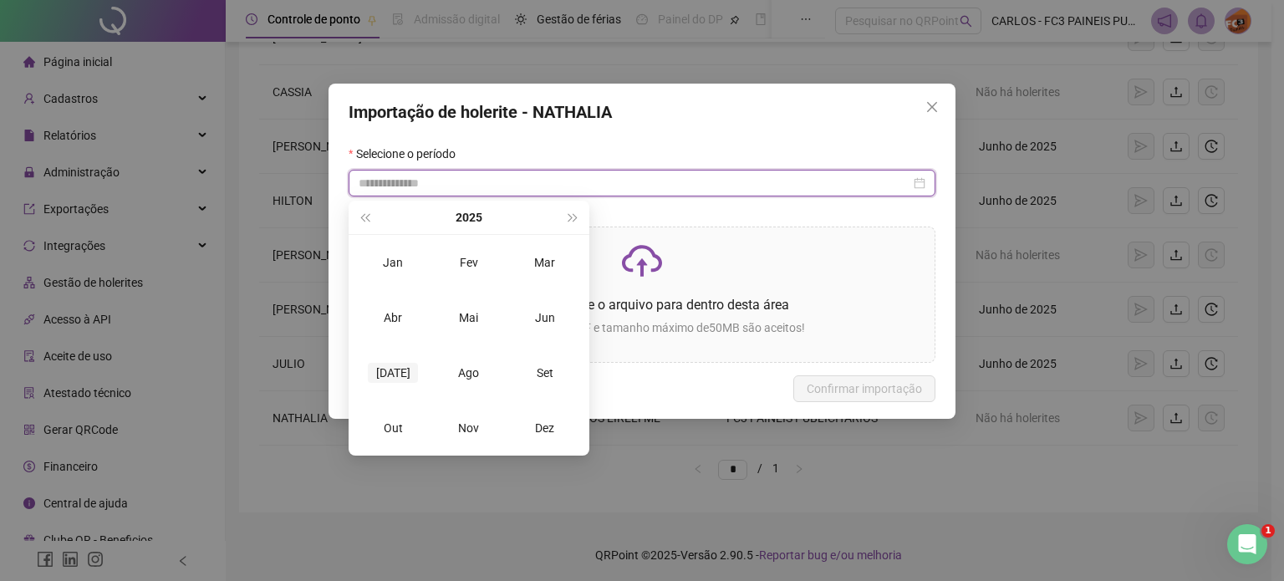
type input "**********"
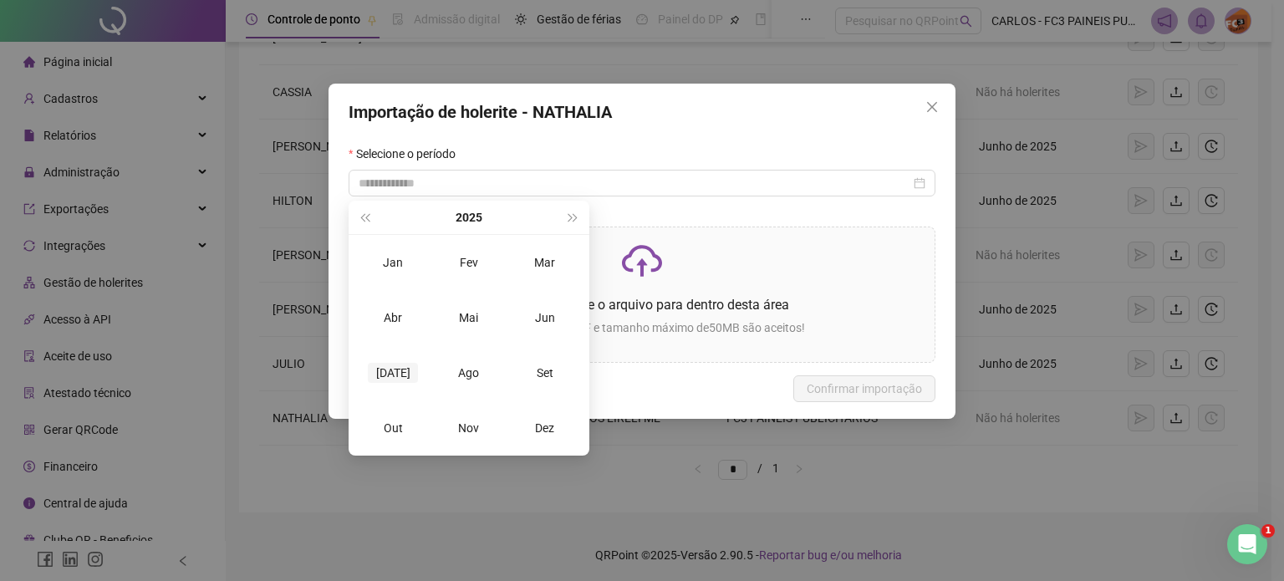
click at [387, 379] on div "[DATE]" at bounding box center [393, 373] width 50 height 20
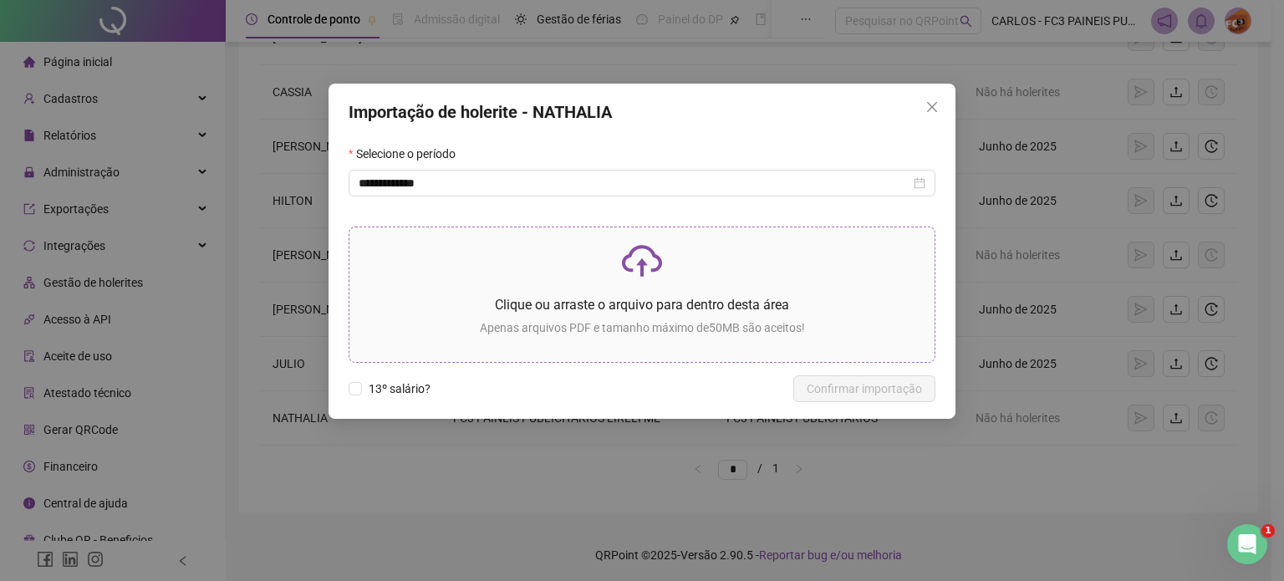
click at [642, 283] on div "Clique ou arraste o arquivo para dentro desta área Apenas arquivos PDF e tamanh…" at bounding box center [642, 295] width 558 height 108
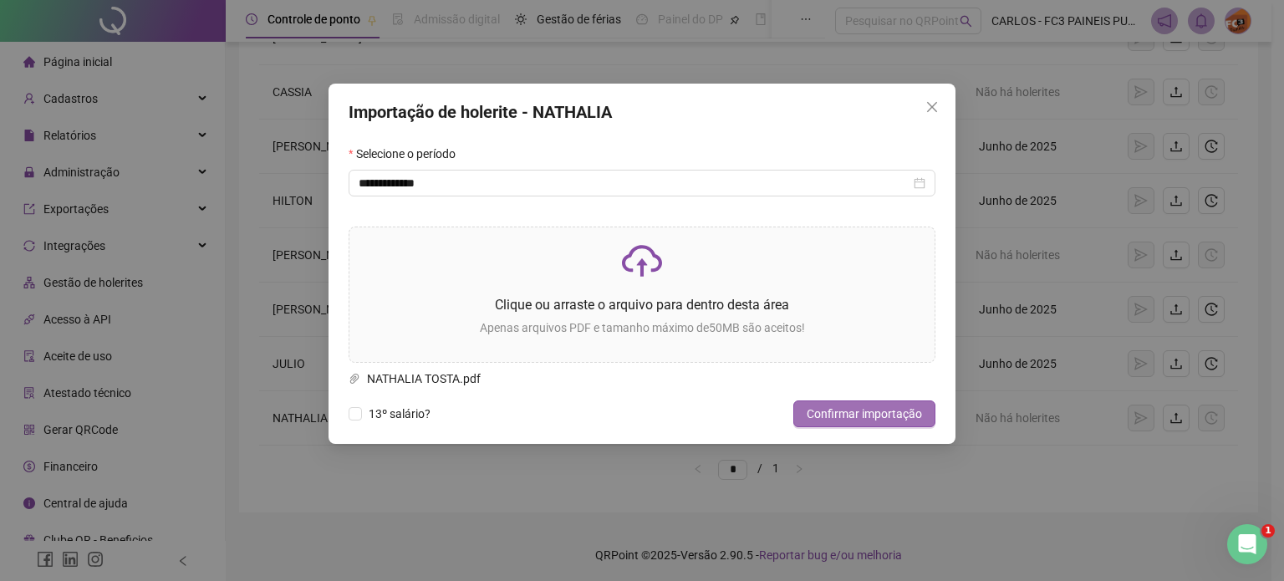
click at [872, 417] on span "Confirmar importação" at bounding box center [863, 413] width 115 height 18
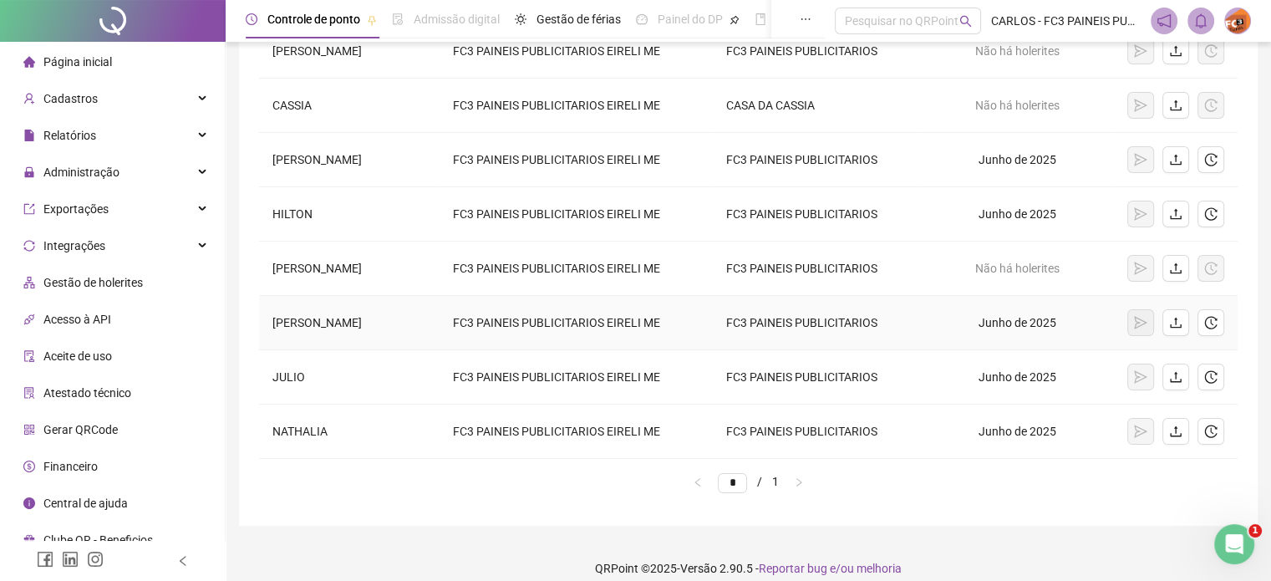
scroll to position [0, 0]
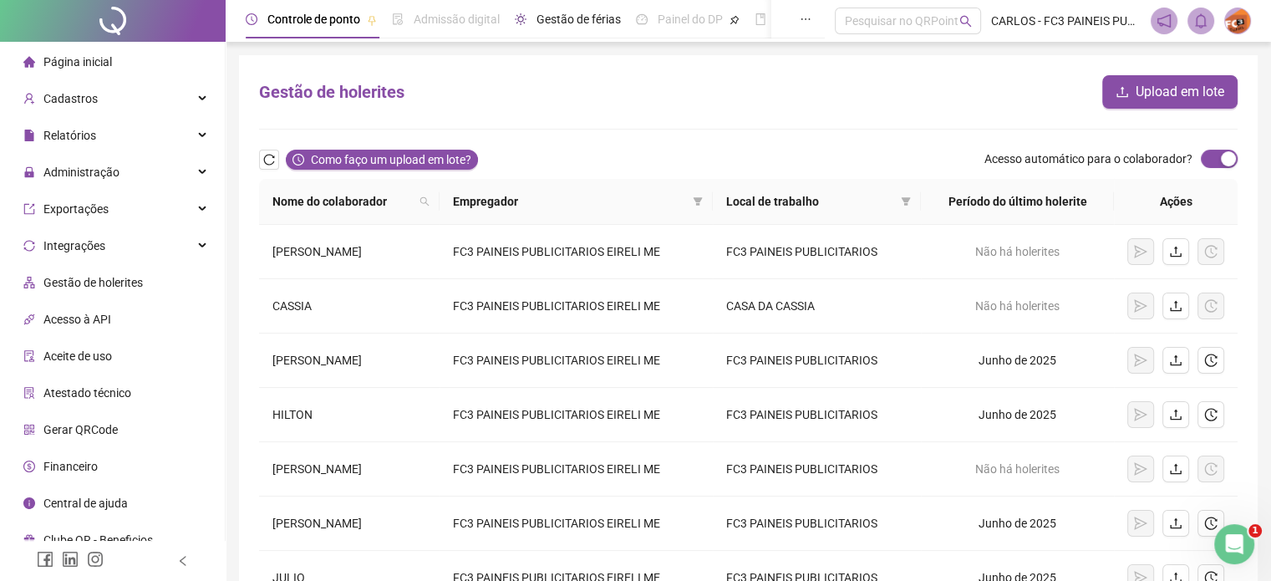
click at [565, 18] on span "Gestão de férias" at bounding box center [579, 19] width 84 height 13
